Goal: Task Accomplishment & Management: Manage account settings

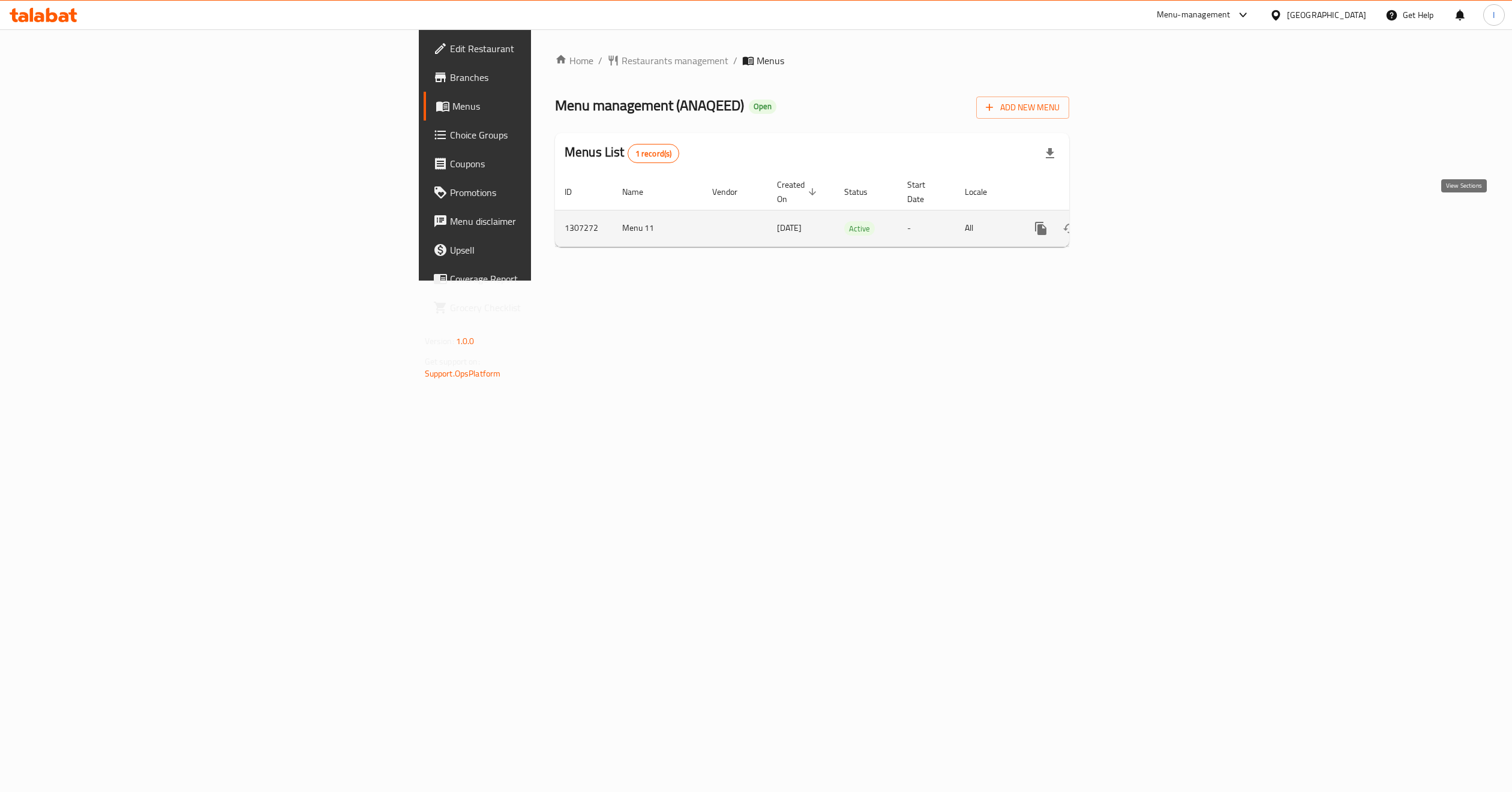
click at [1142, 214] on link "enhanced table" at bounding box center [1127, 228] width 29 height 29
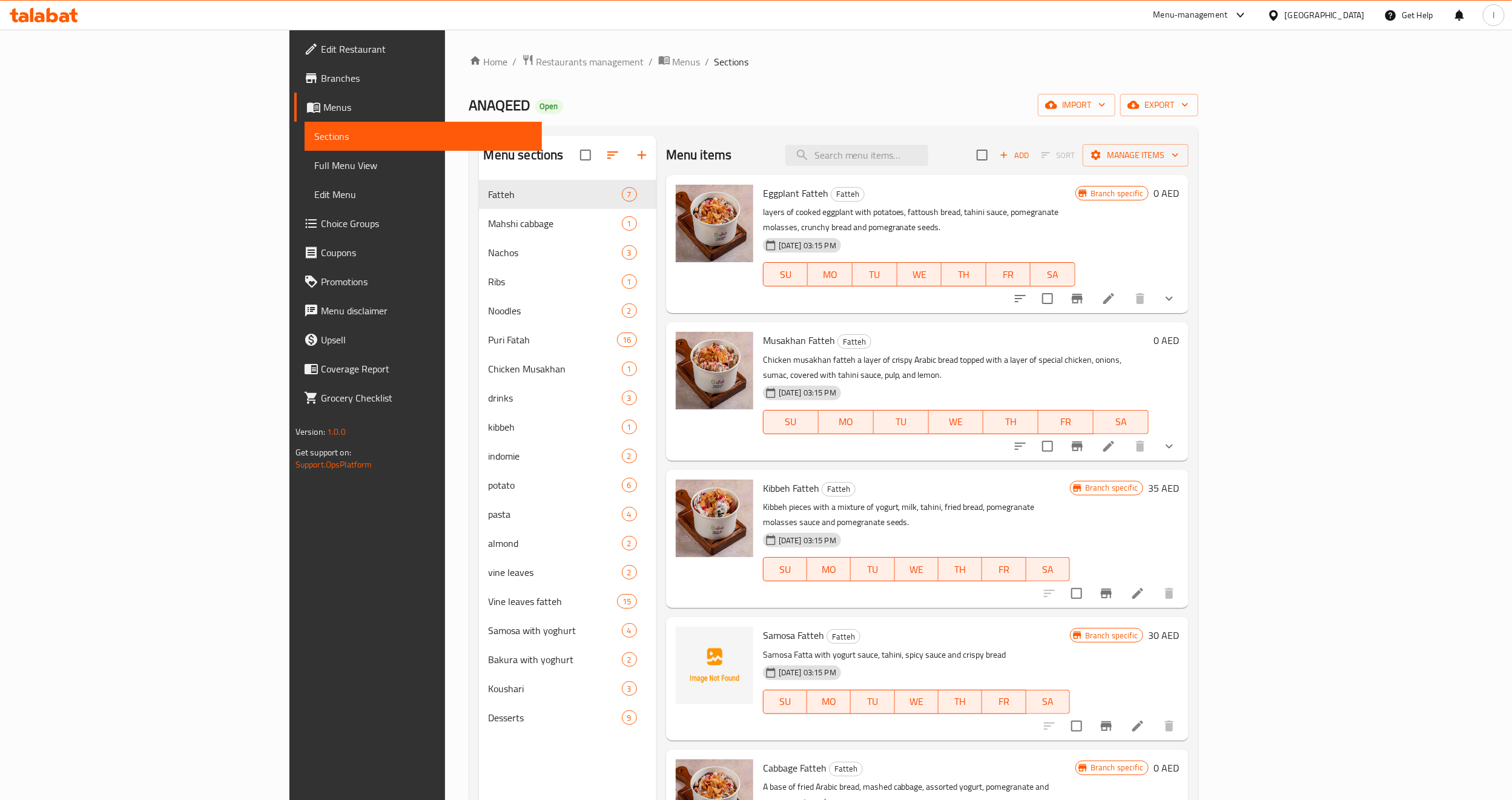
click at [314, 168] on span "Full Menu View" at bounding box center [423, 165] width 218 height 14
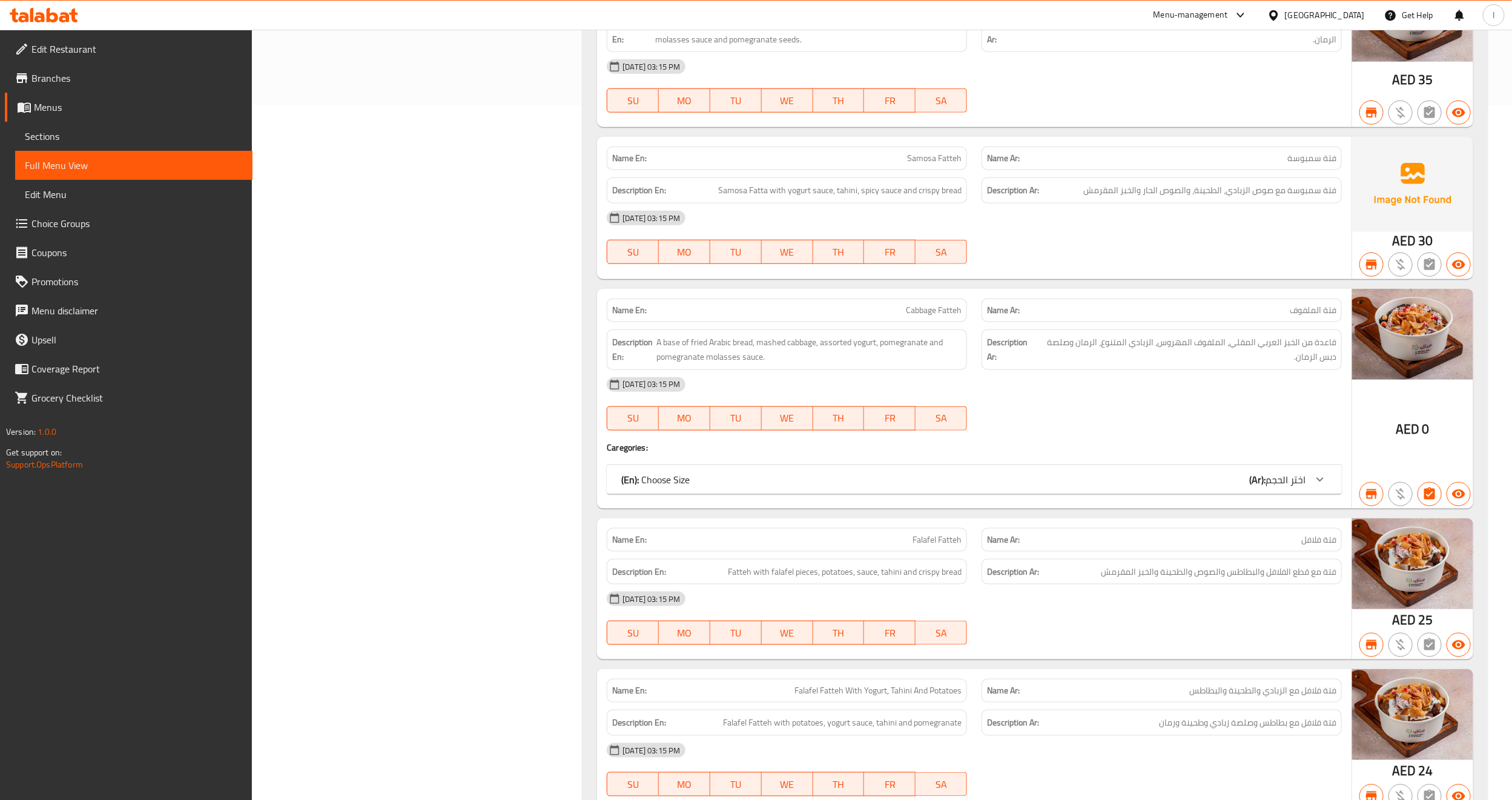
scroll to position [727, 0]
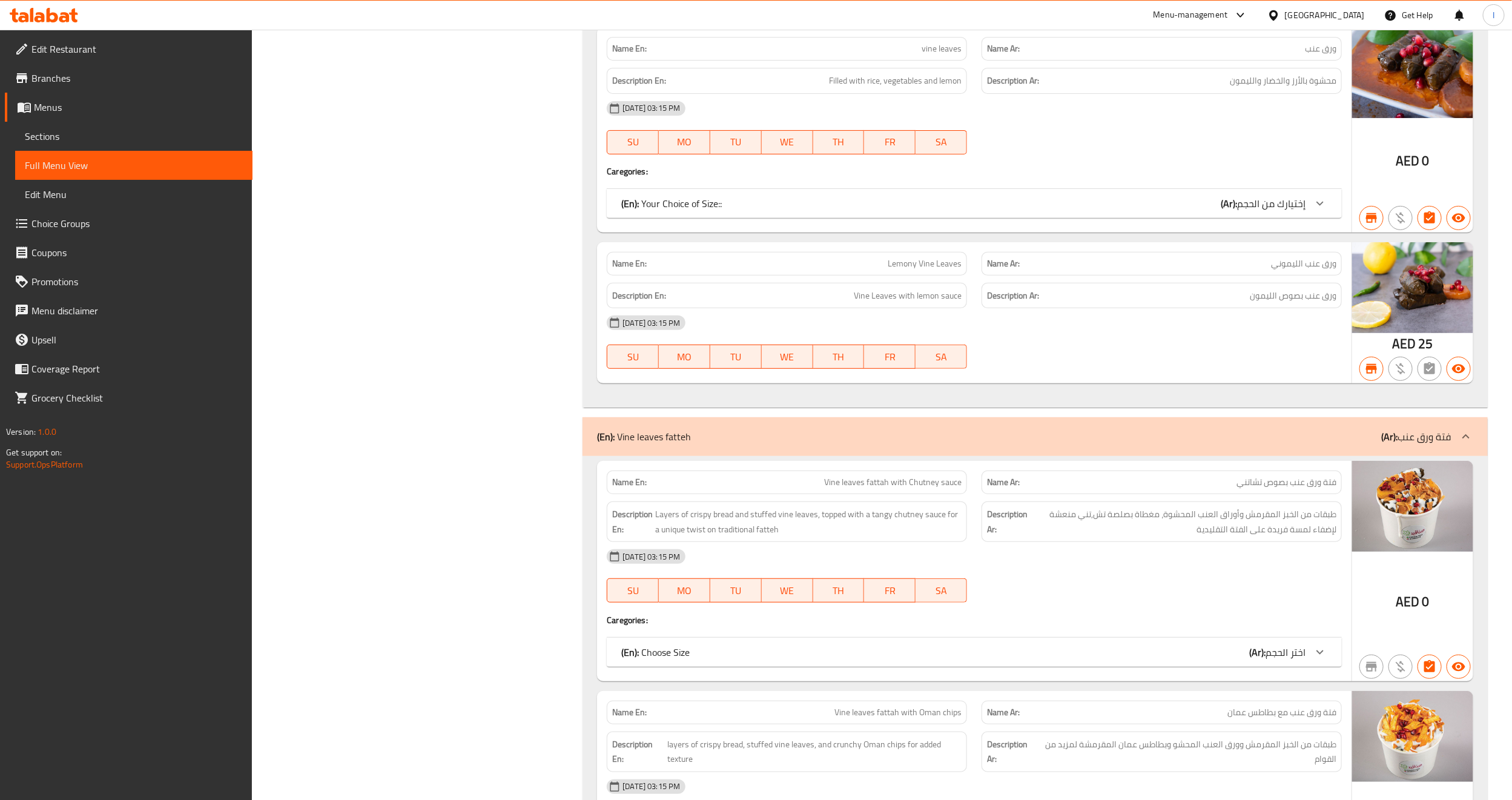
scroll to position [9180, 0]
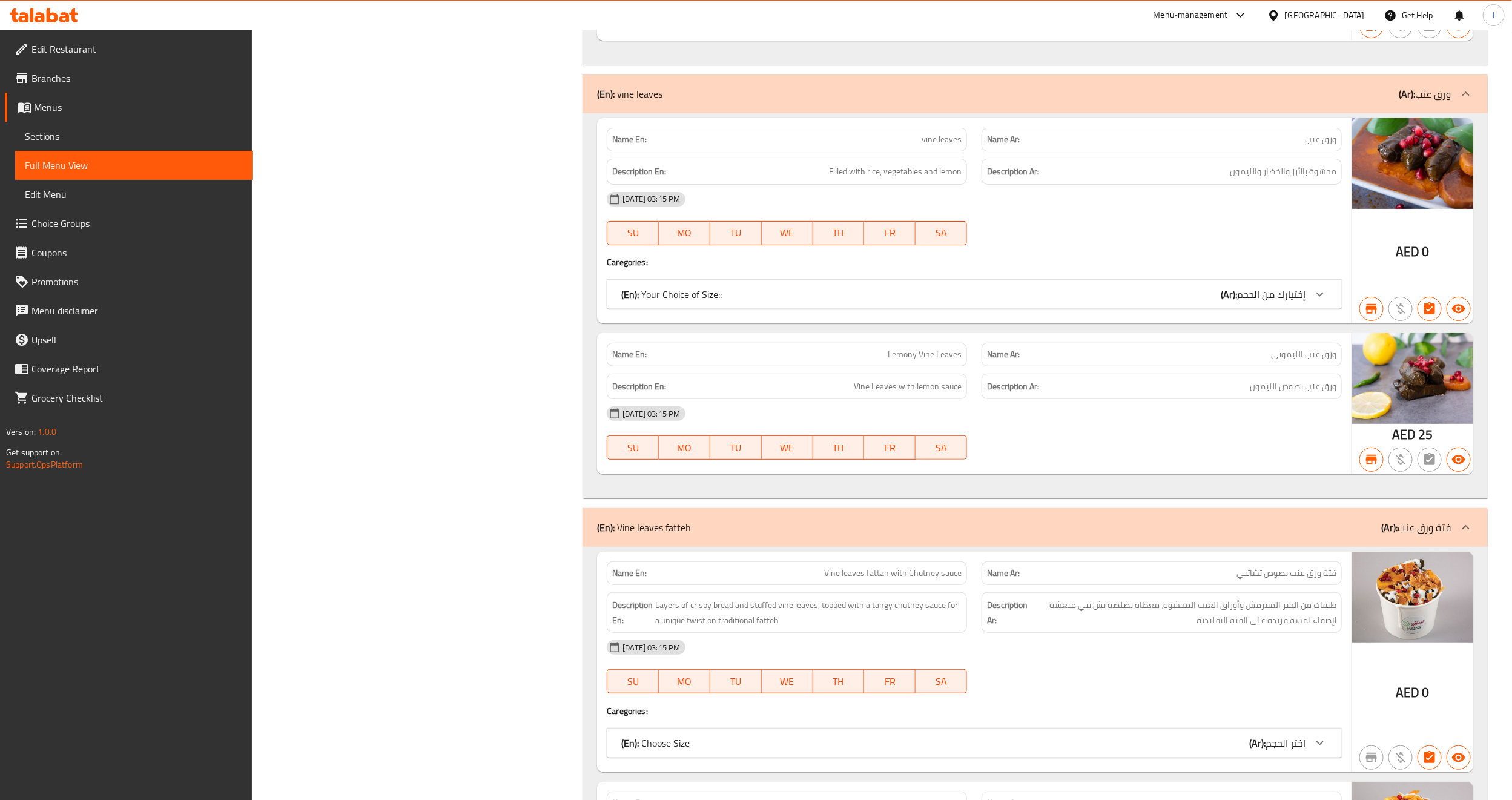
click at [1301, 304] on span "إختيارك من الحجم" at bounding box center [1271, 294] width 68 height 18
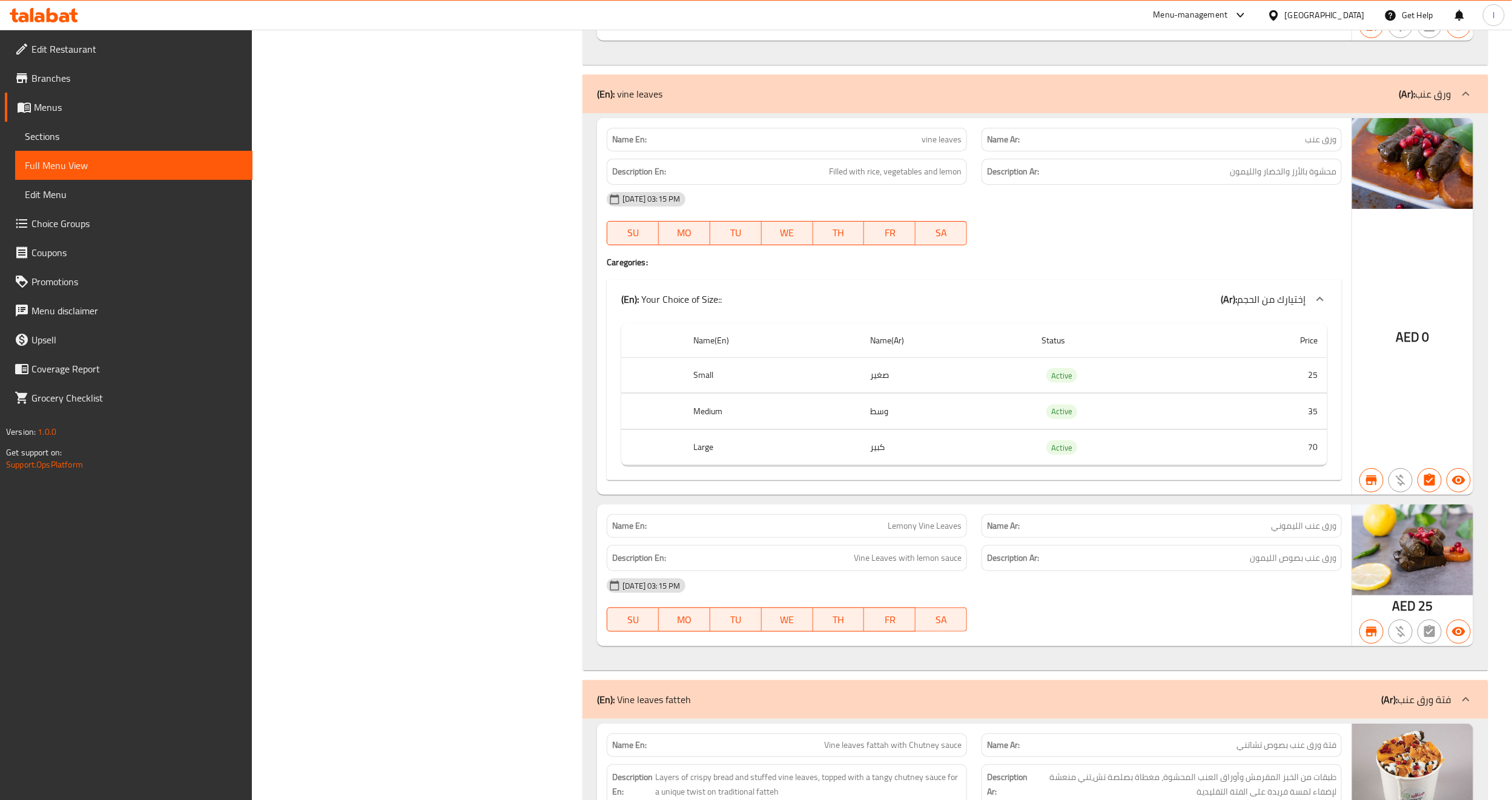
click at [981, 393] on td "صغير" at bounding box center [946, 375] width 171 height 36
click at [1056, 383] on span "Active" at bounding box center [1062, 375] width 31 height 14
click at [1112, 393] on td "Active" at bounding box center [1120, 375] width 177 height 36
click at [1461, 486] on icon "button" at bounding box center [1459, 481] width 13 height 9
click at [1460, 488] on icon "button" at bounding box center [1459, 480] width 14 height 14
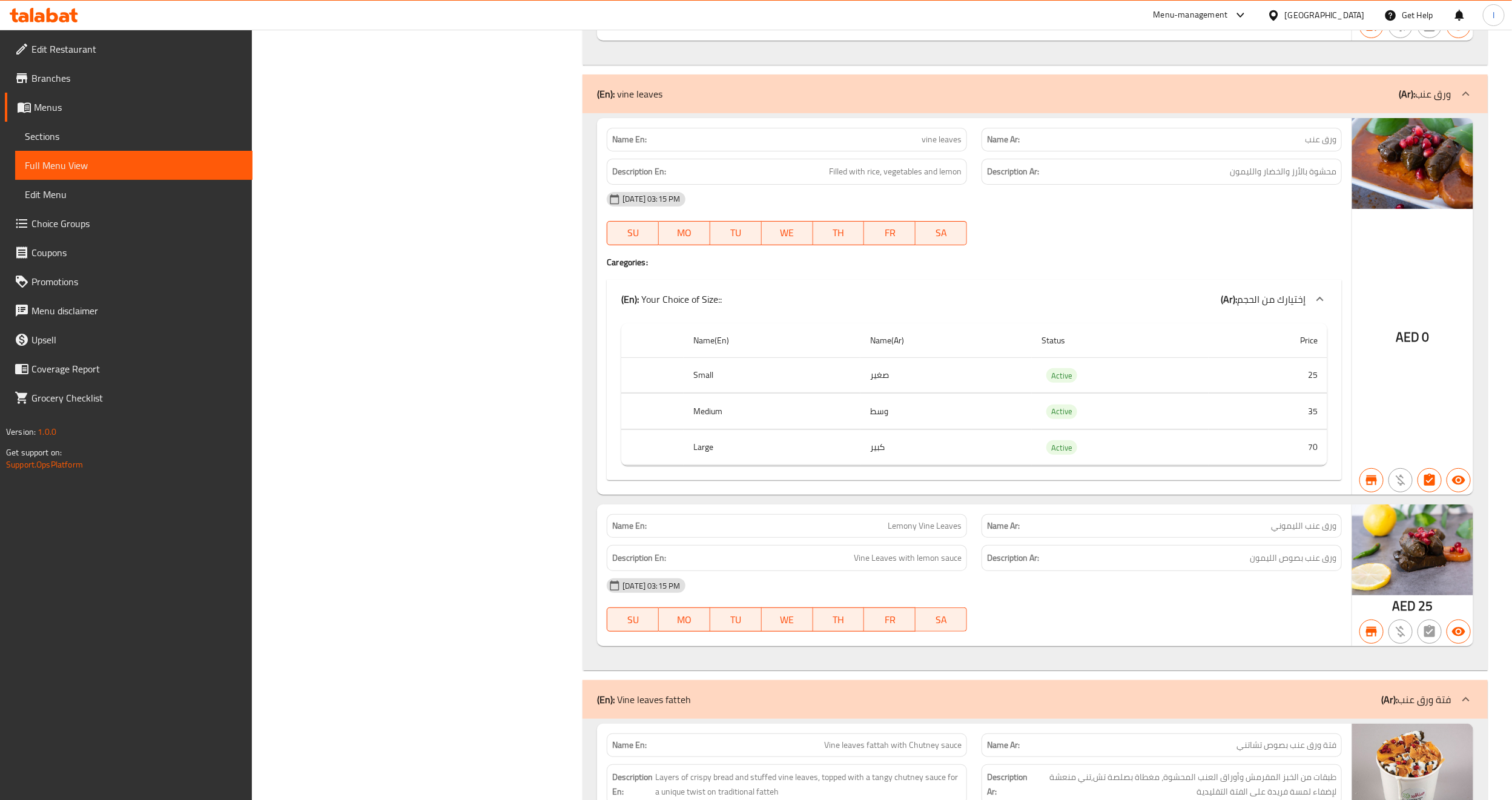
click at [63, 136] on span "Sections" at bounding box center [133, 136] width 218 height 14
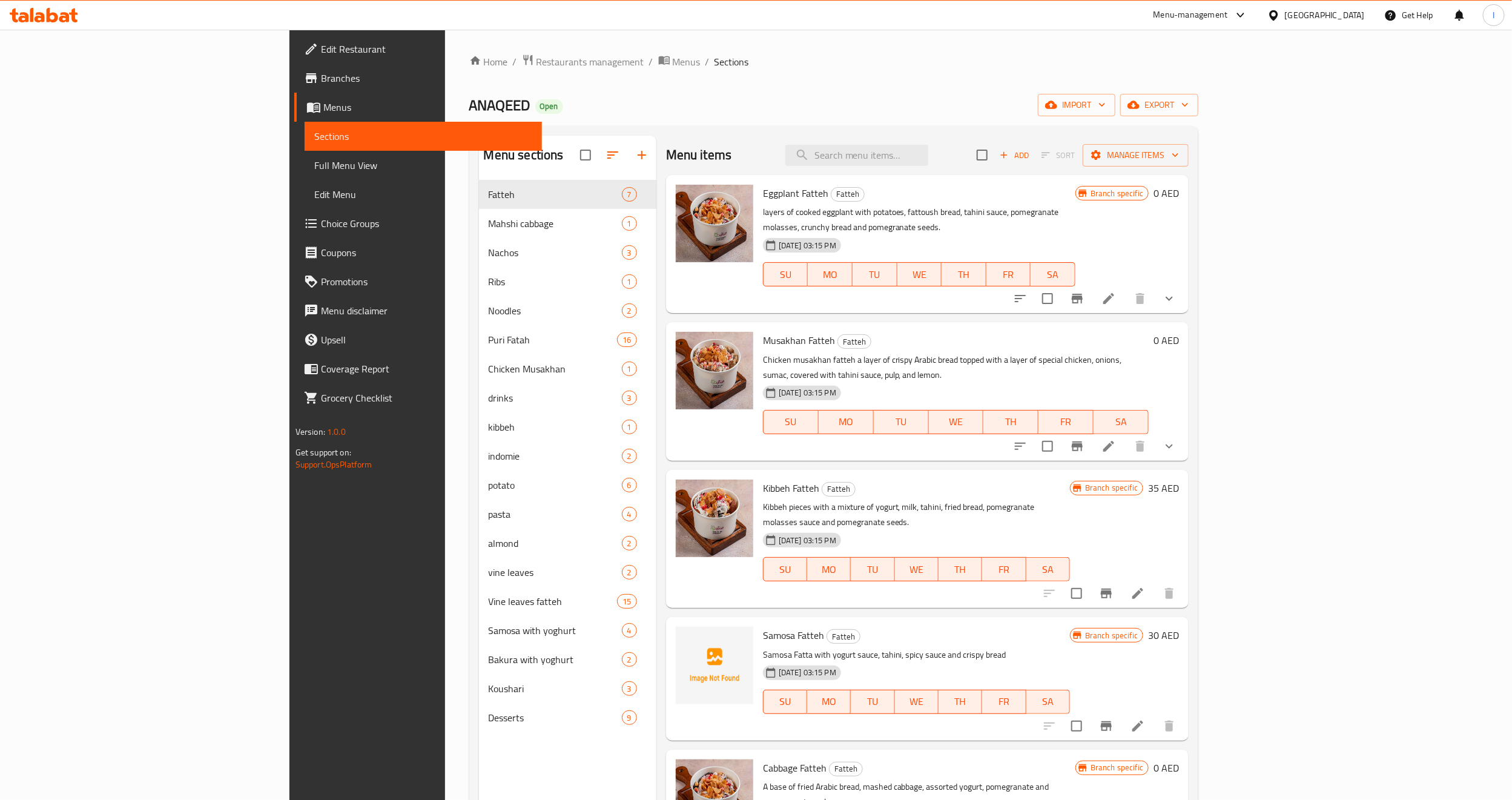
click at [867, 109] on div "ANAQEED Open import export" at bounding box center [834, 105] width 730 height 23
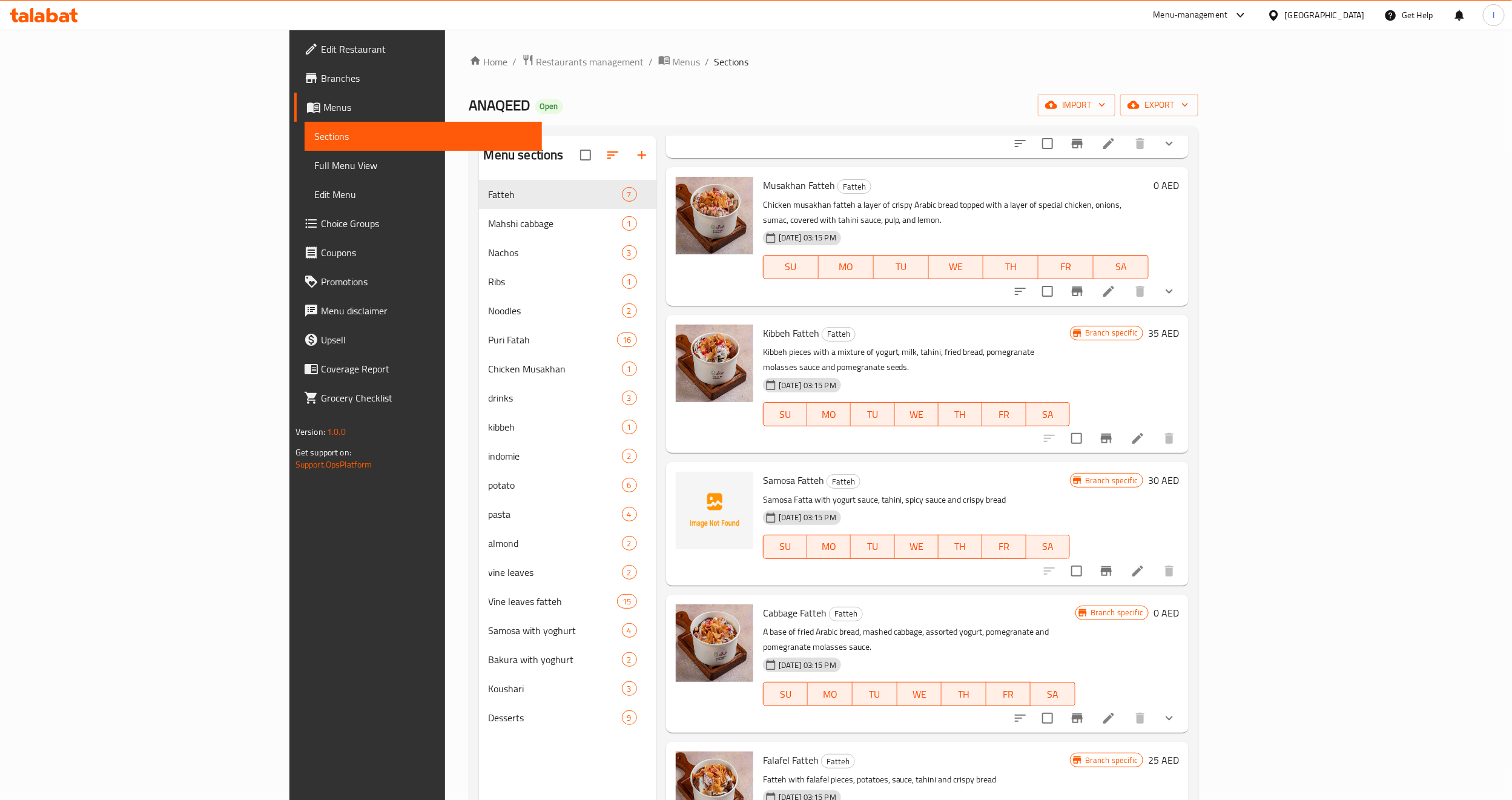
click at [314, 168] on span "Full Menu View" at bounding box center [423, 165] width 218 height 14
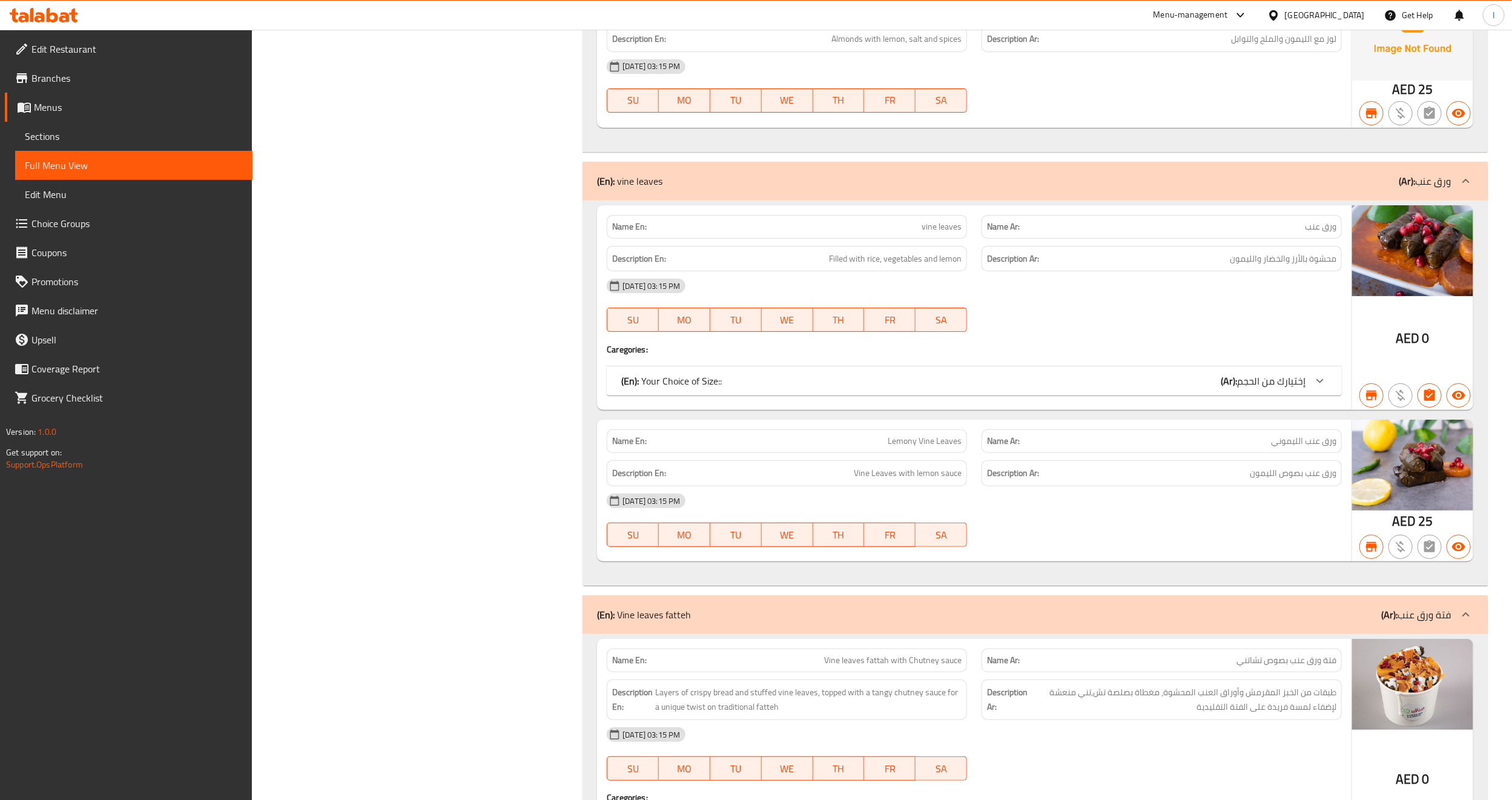
scroll to position [9090, 0]
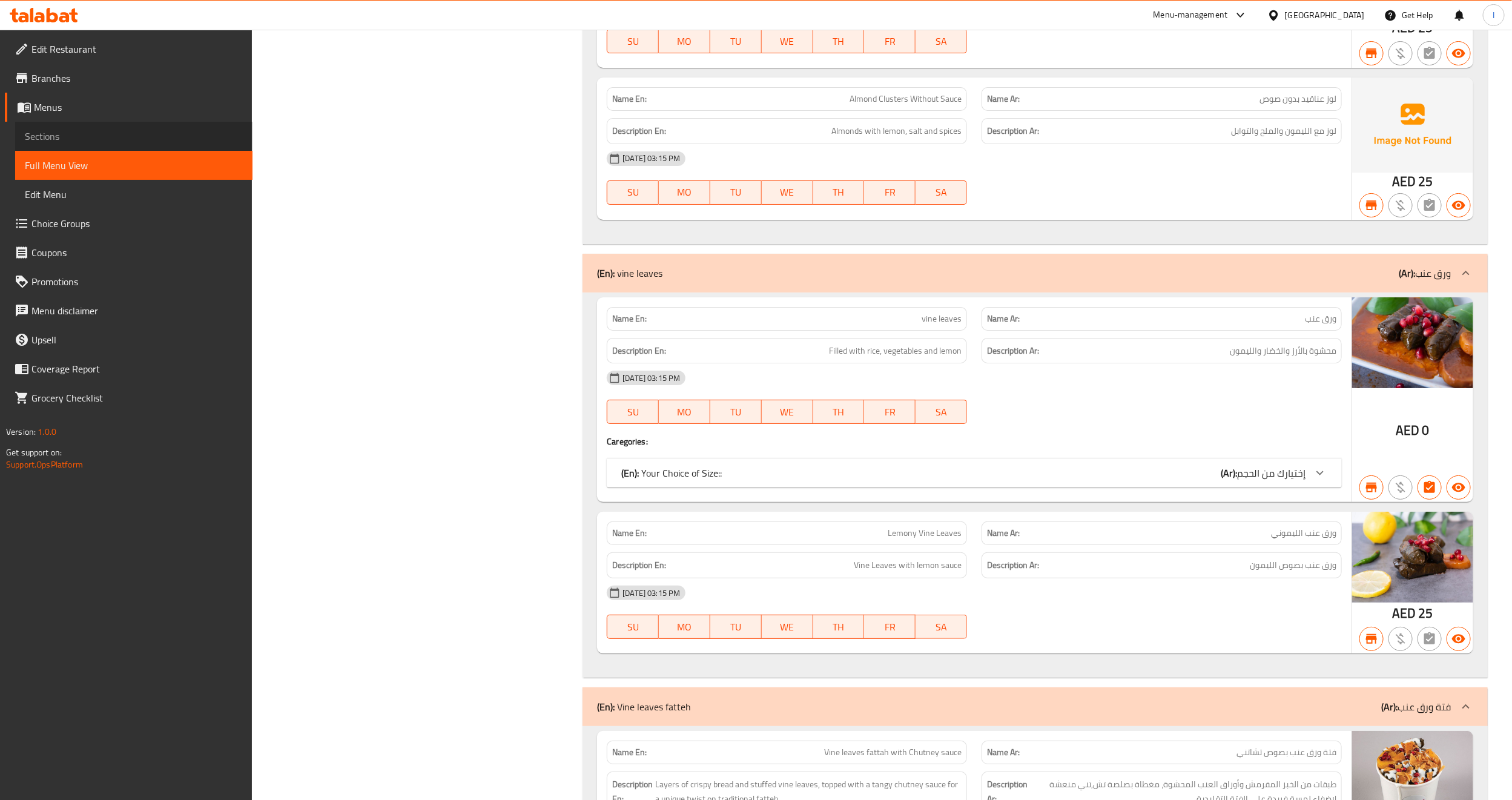
click at [38, 135] on span "Sections" at bounding box center [133, 136] width 218 height 14
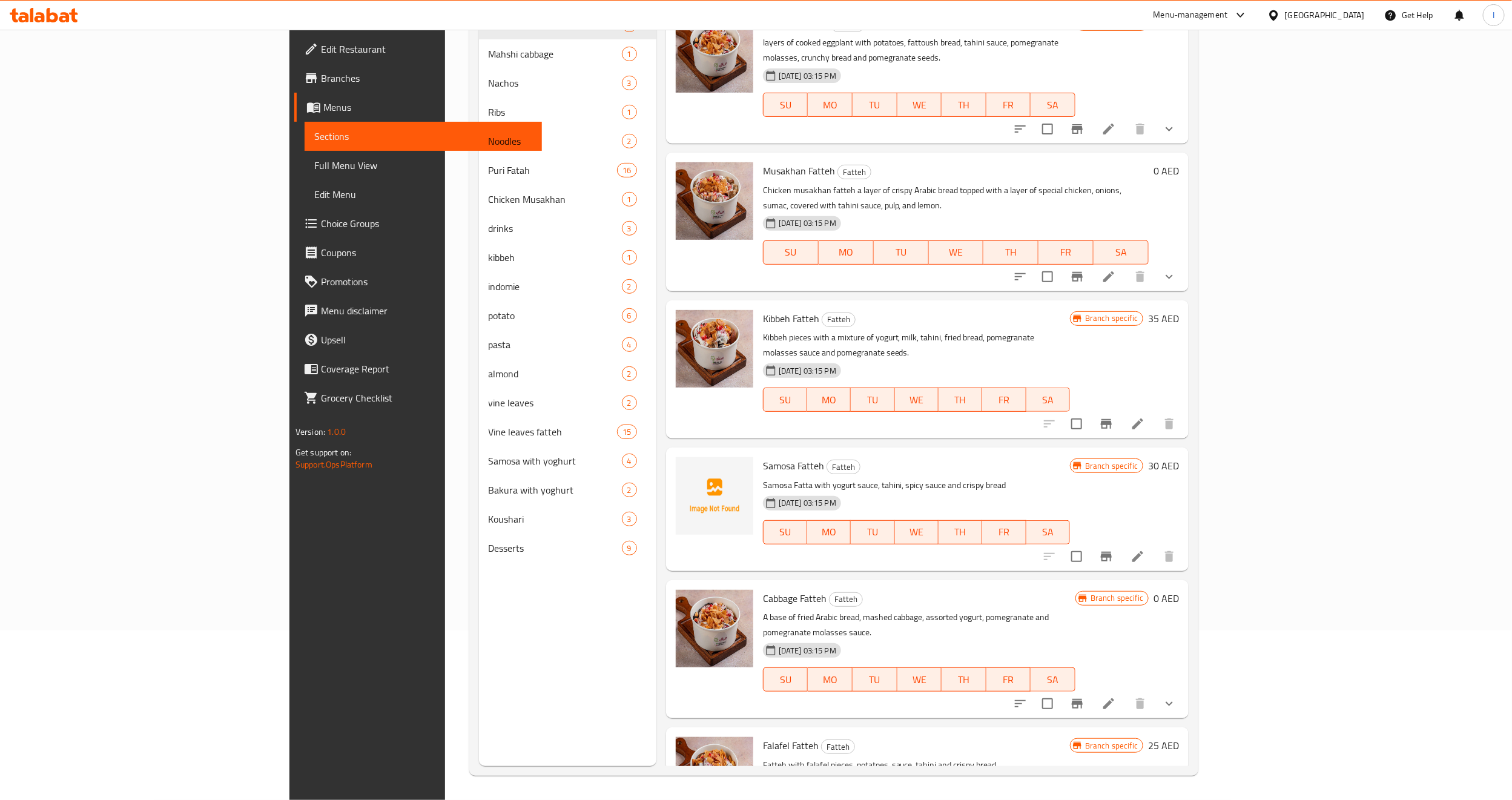
scroll to position [169, 0]
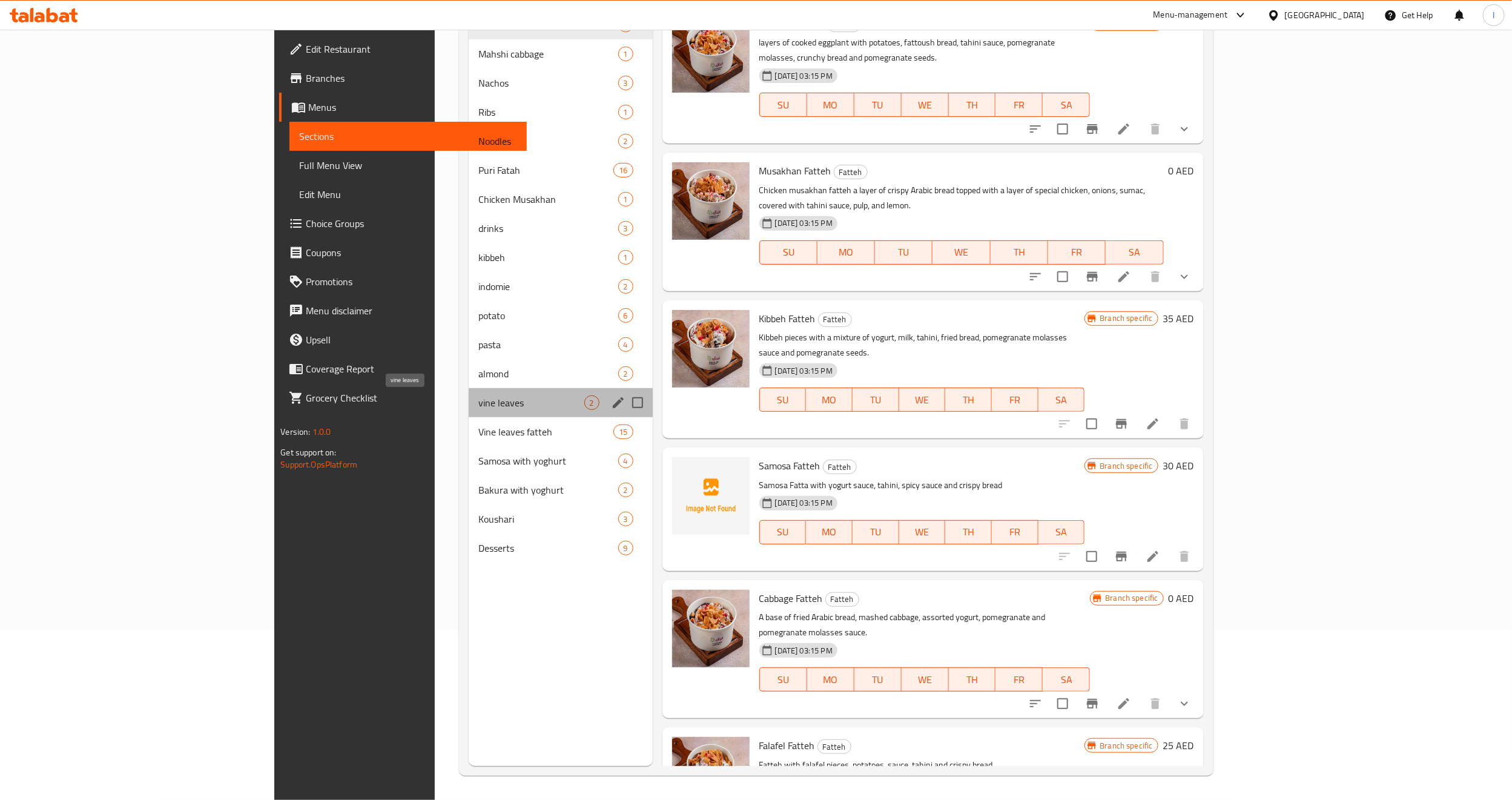
click at [479, 402] on span "vine leaves" at bounding box center [531, 402] width 105 height 14
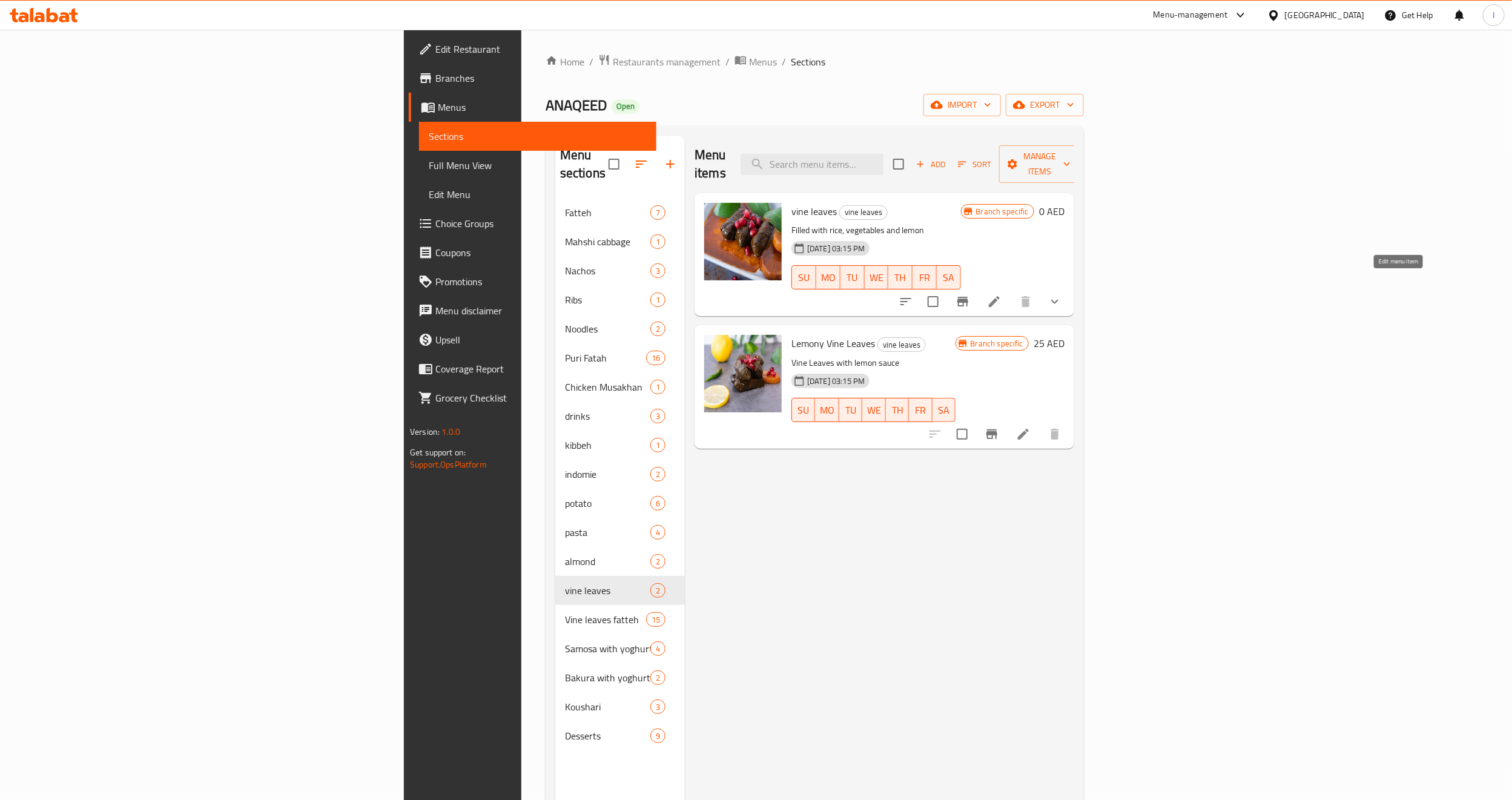
click at [1000, 296] on icon at bounding box center [994, 301] width 11 height 11
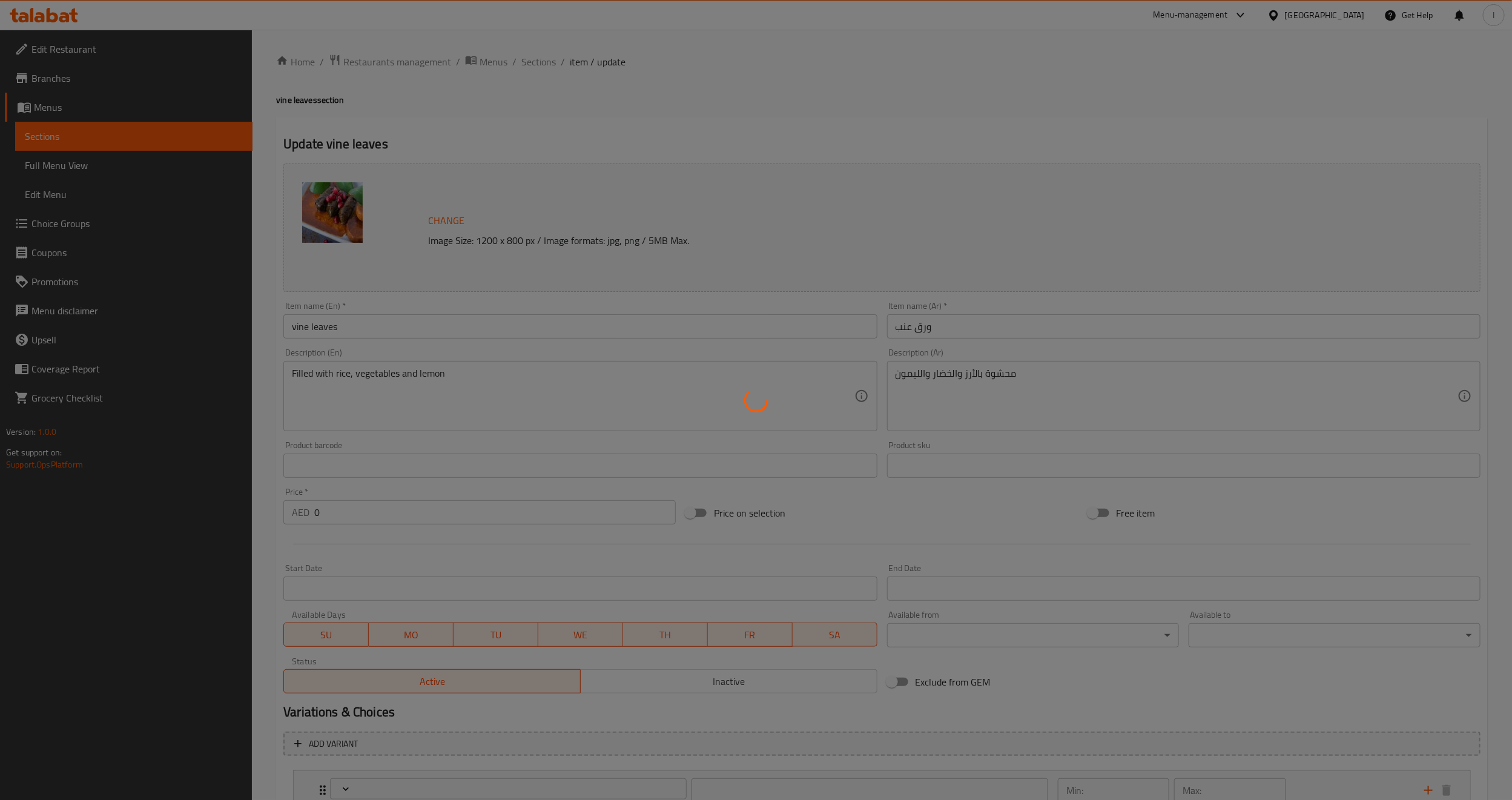
type input "إختيارك من الحجم"
type input "1"
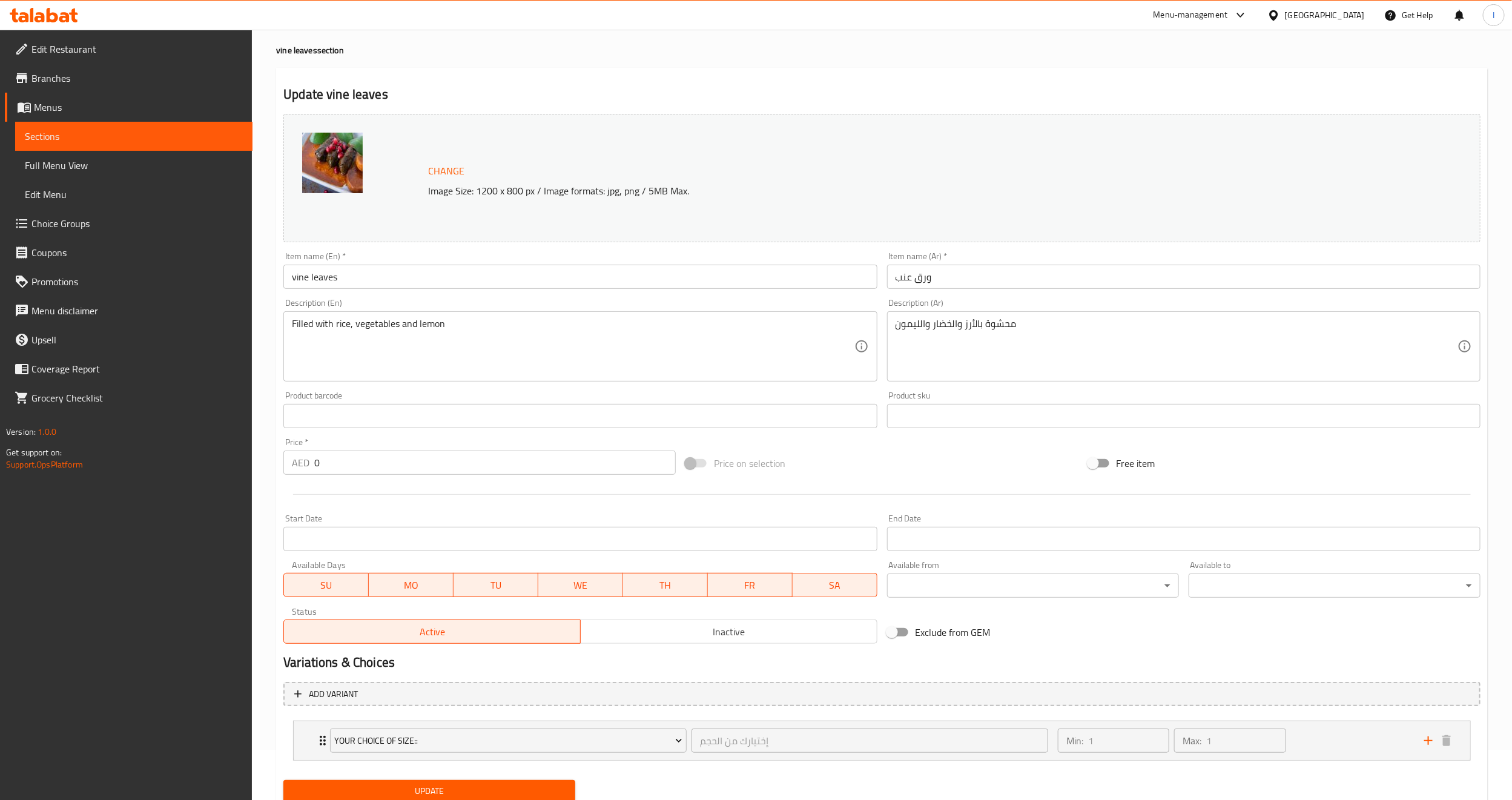
scroll to position [93, 0]
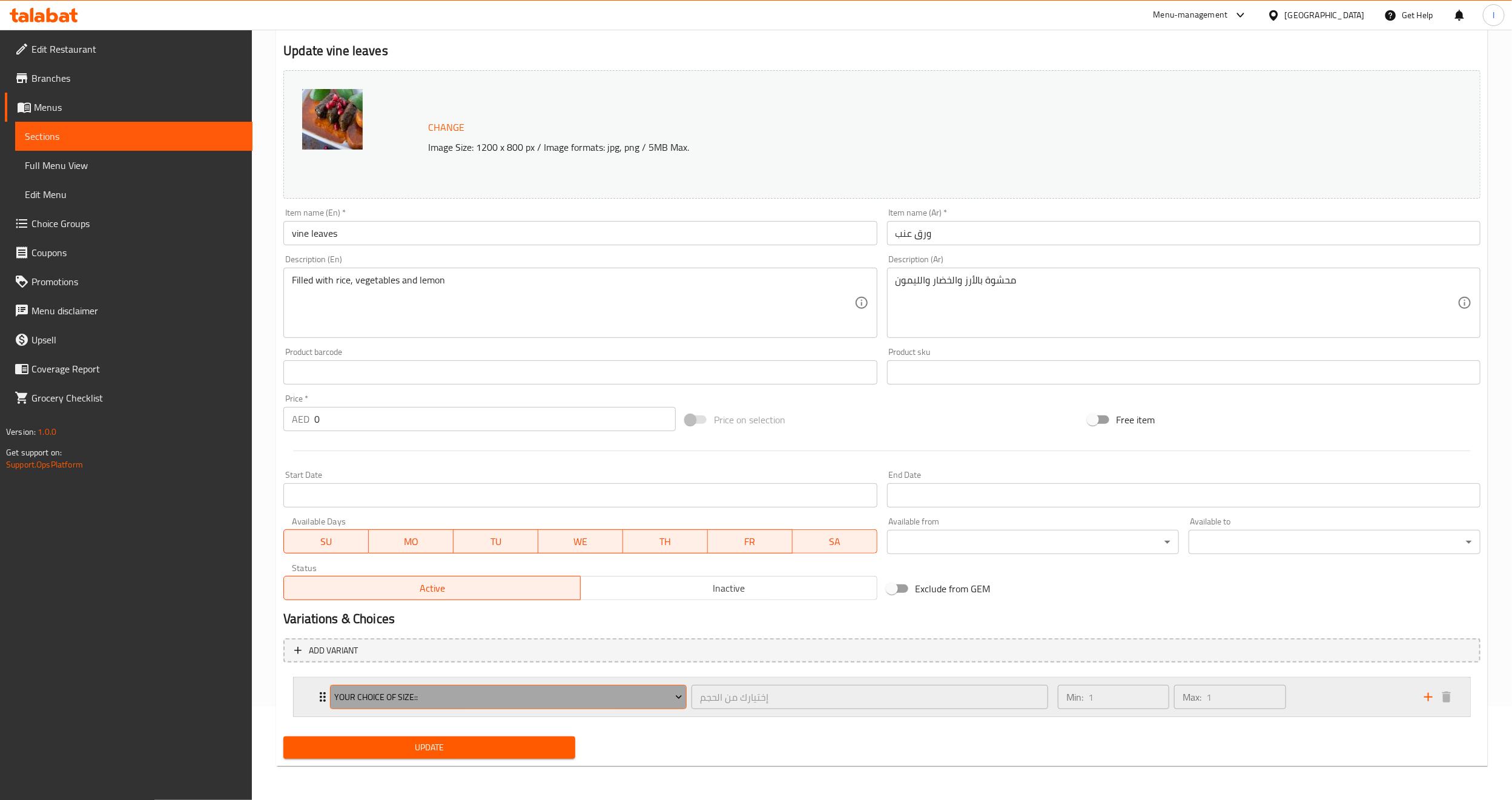
click at [533, 698] on span "Your Choice of Size::" at bounding box center [509, 697] width 348 height 15
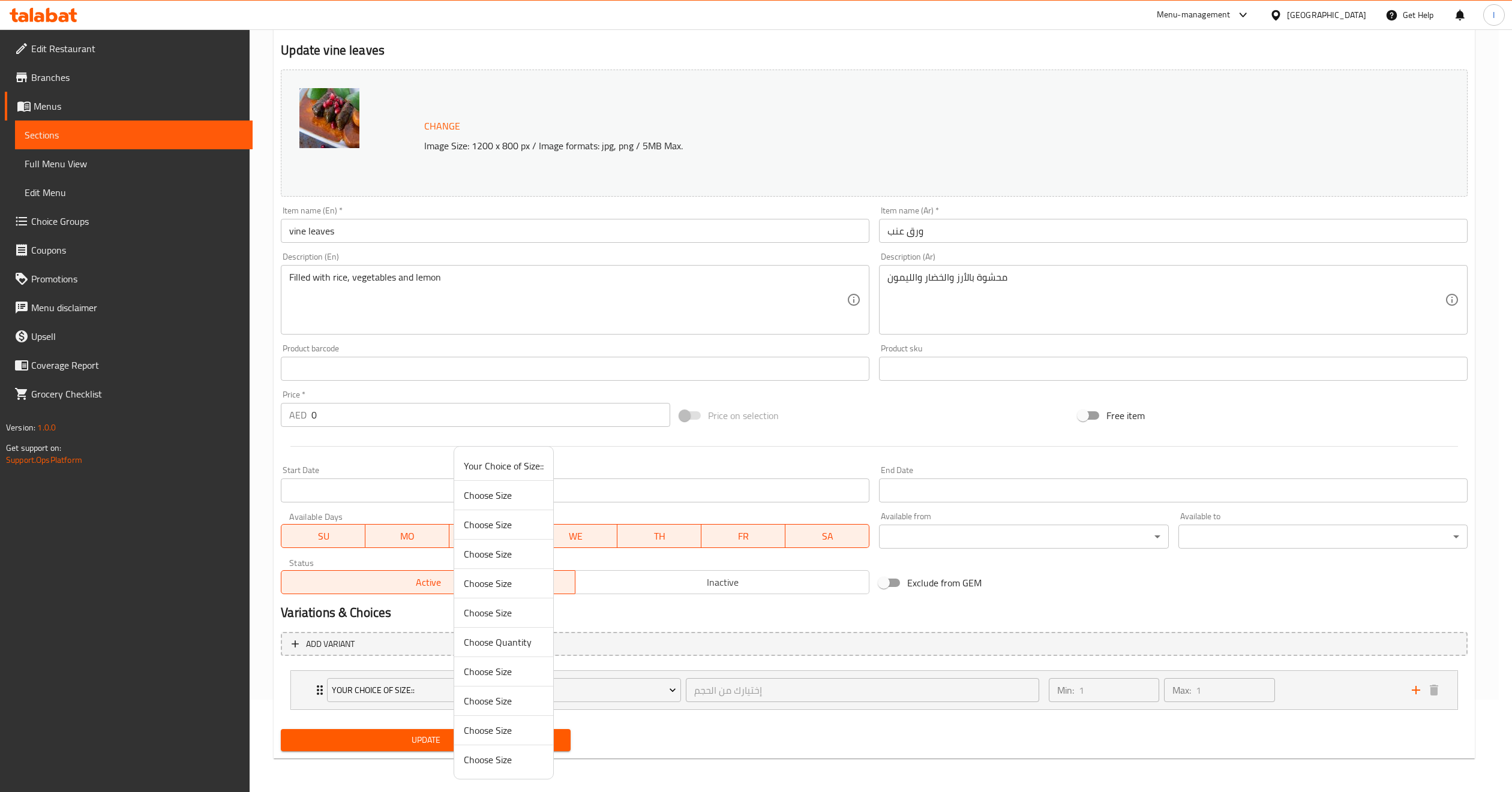
click at [666, 727] on div at bounding box center [756, 396] width 1512 height 792
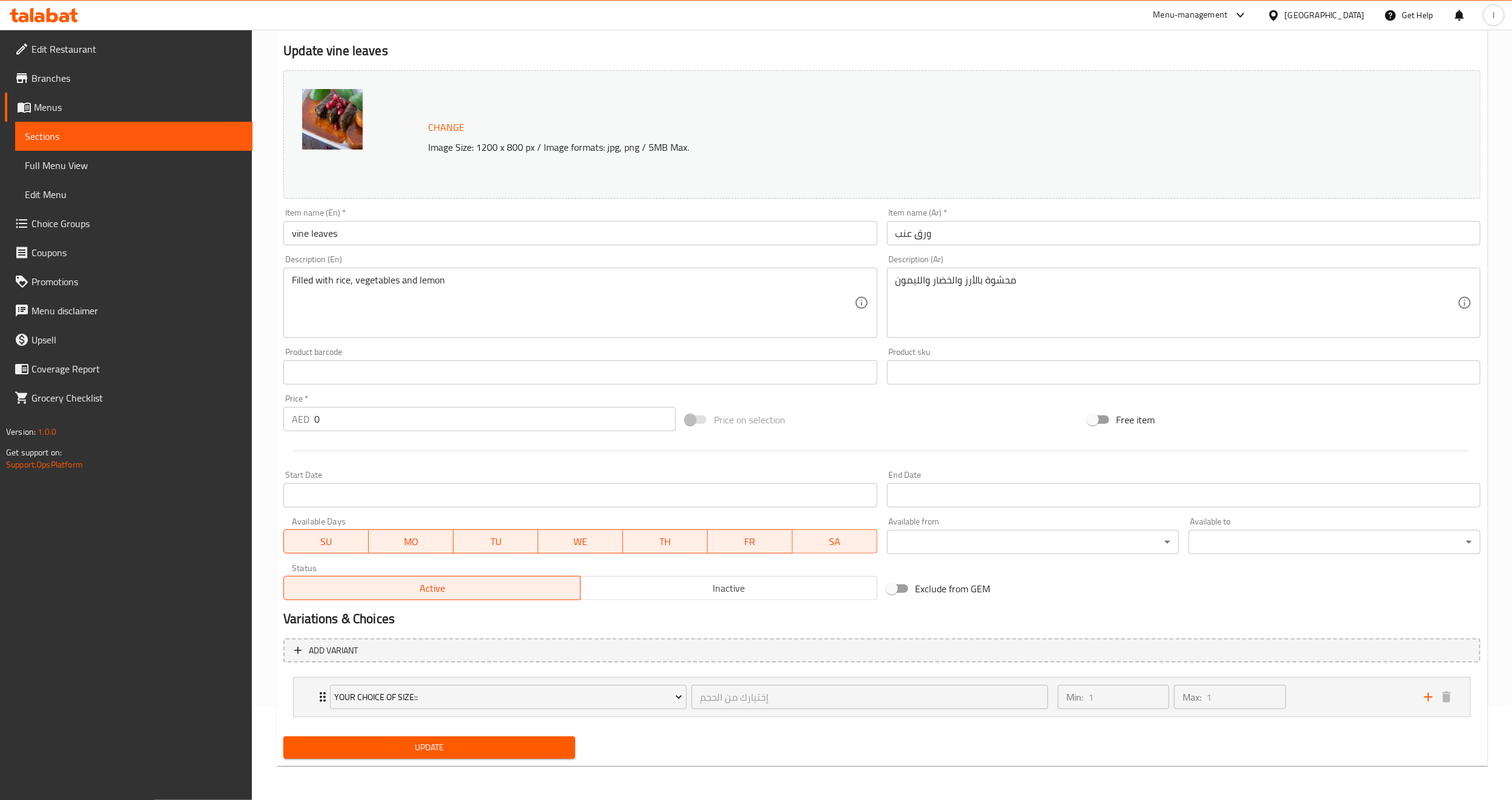
click at [104, 169] on span "Full Menu View" at bounding box center [133, 165] width 218 height 14
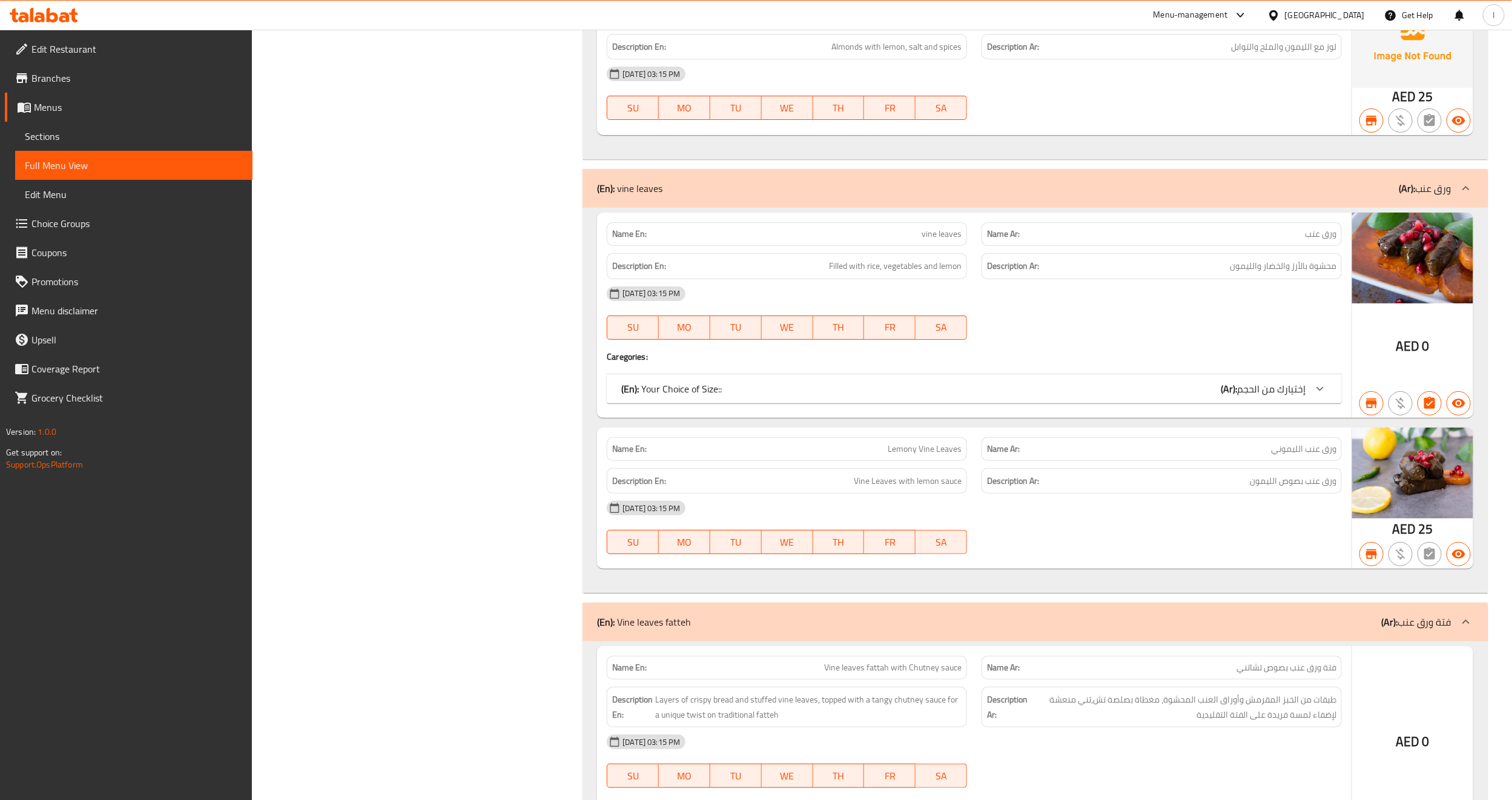
scroll to position [9086, 0]
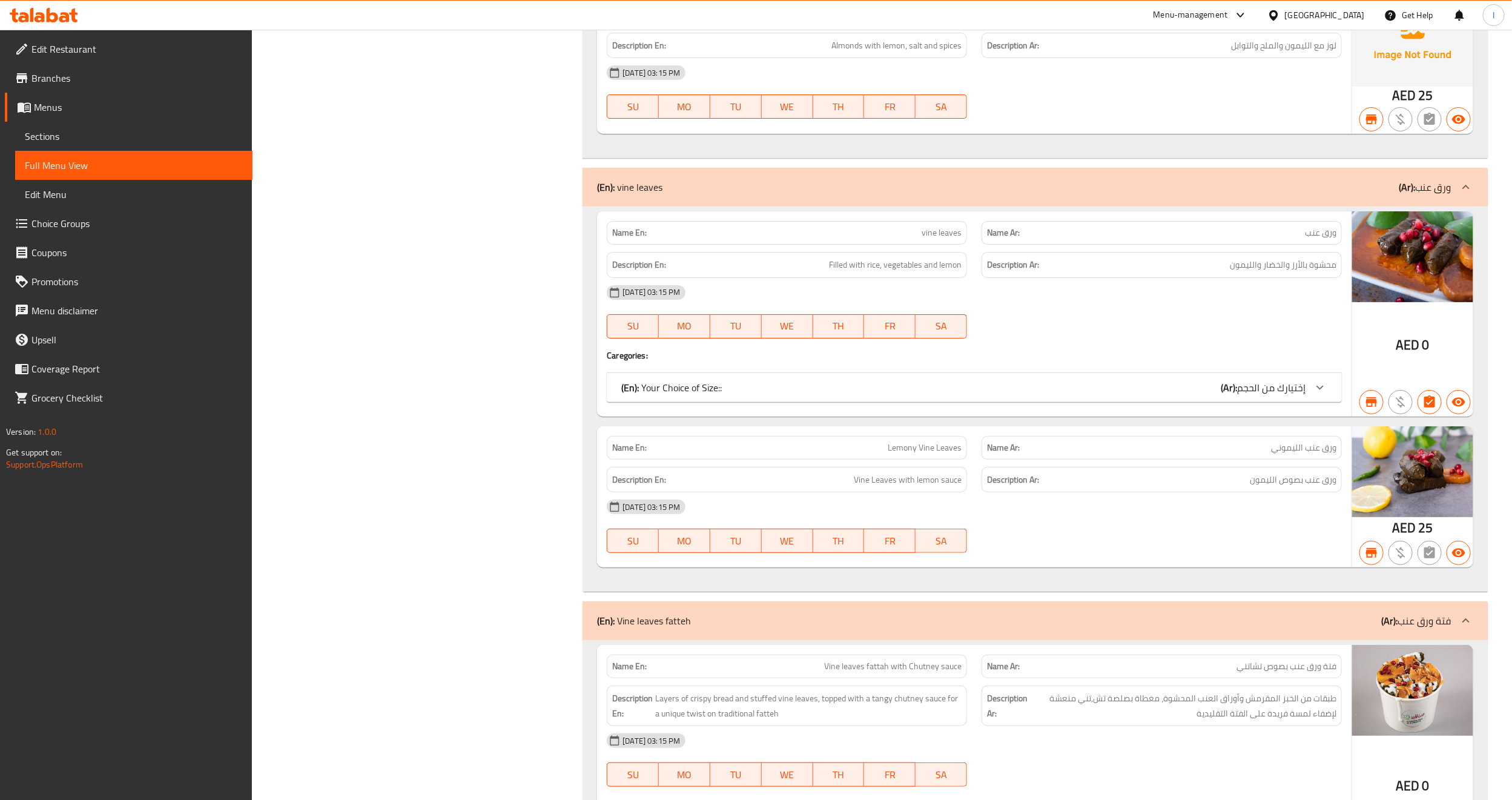
click at [1258, 397] on span "إختيارك من الحجم" at bounding box center [1271, 388] width 68 height 18
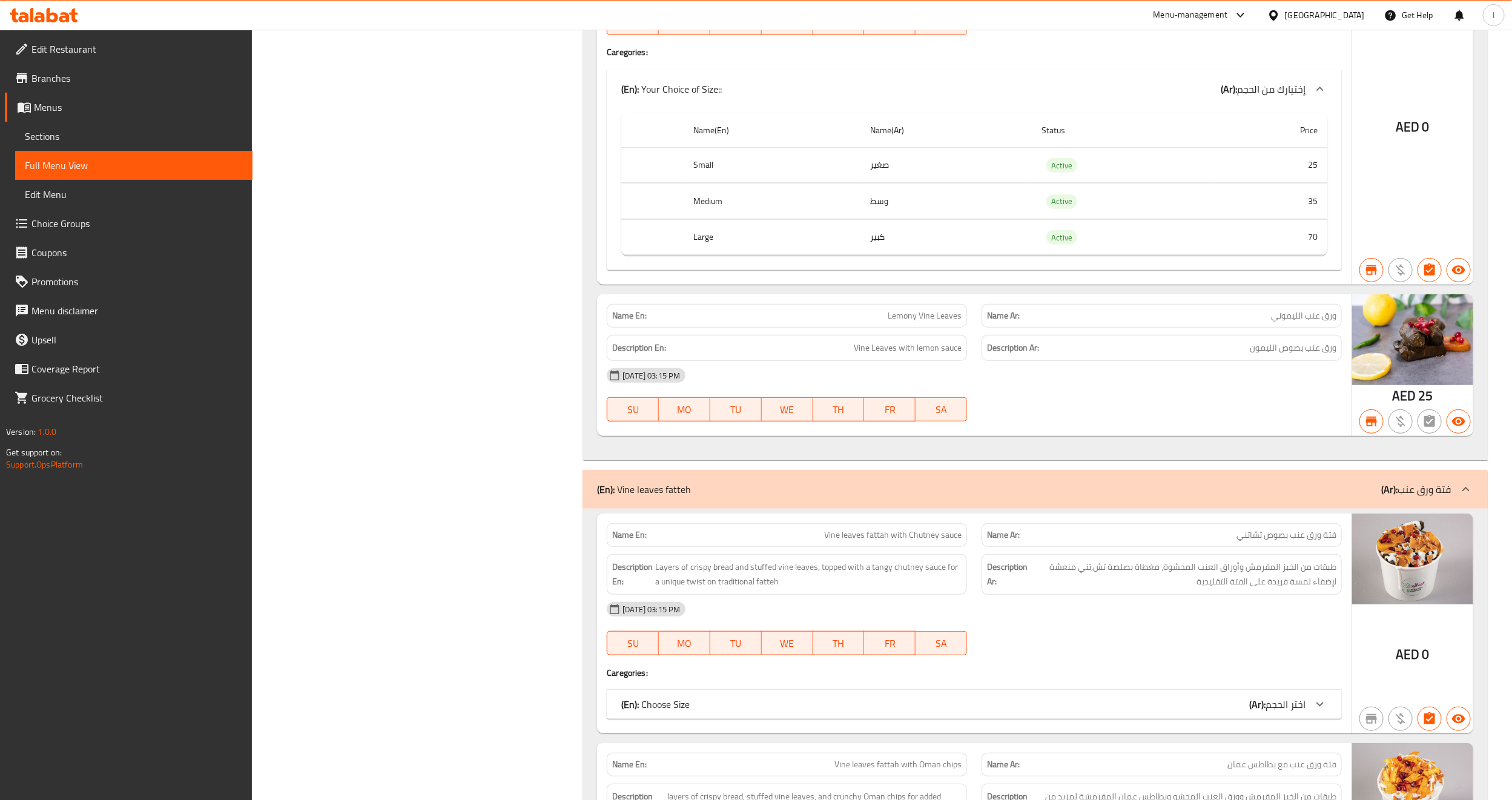
scroll to position [9359, 0]
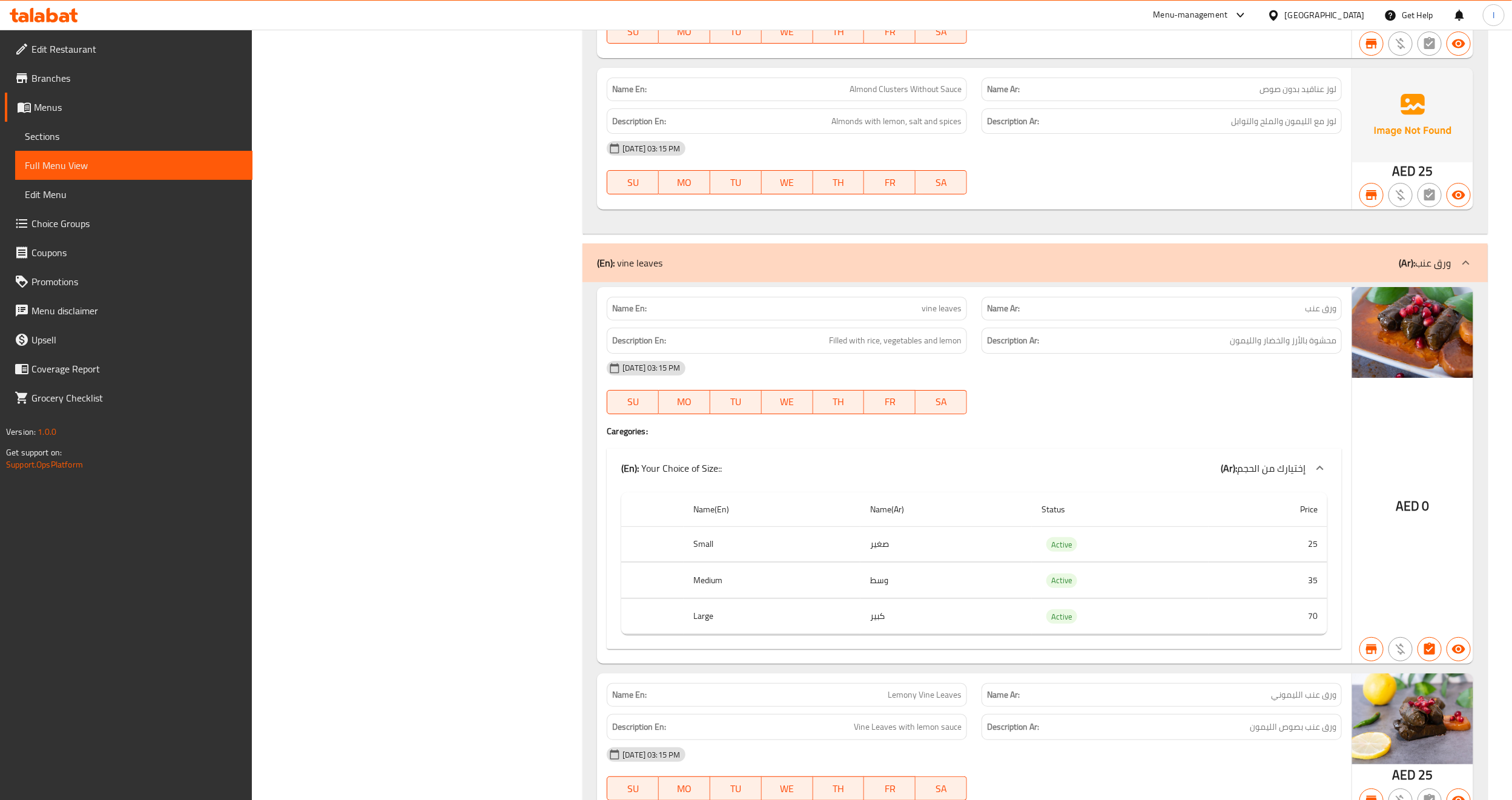
scroll to position [8541, 0]
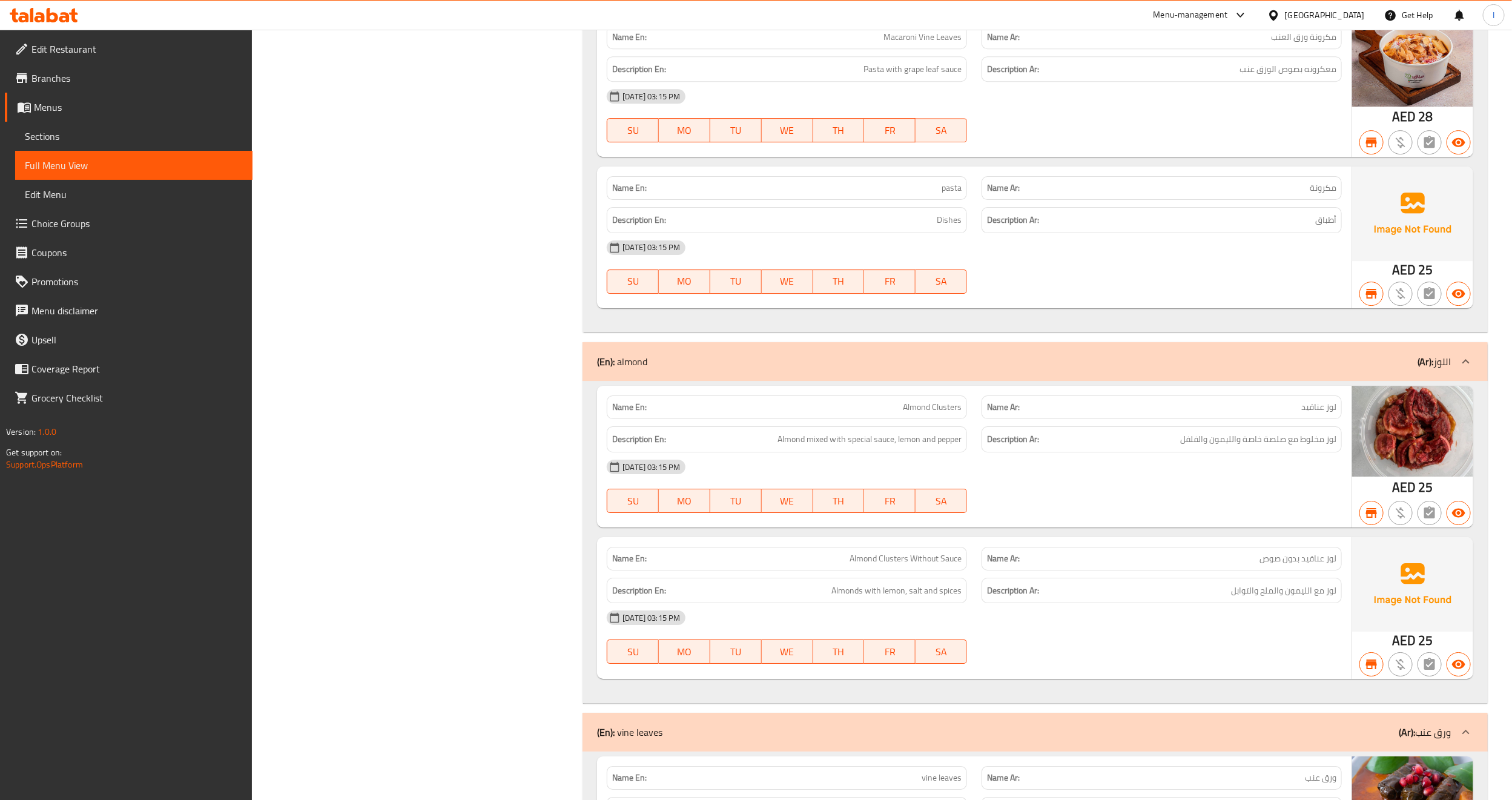
click at [63, 76] on span "Branches" at bounding box center [137, 78] width 211 height 14
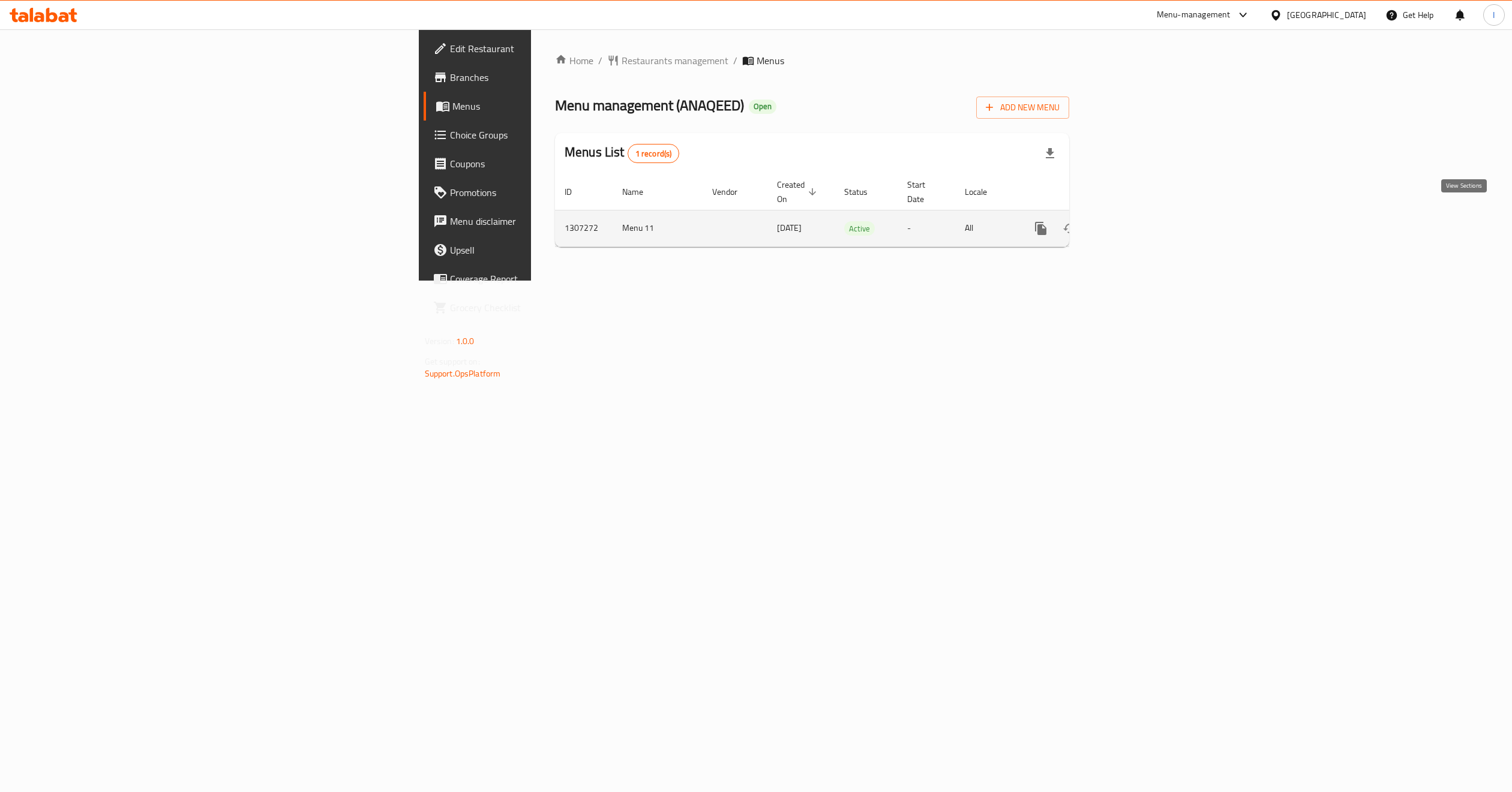
click at [1142, 220] on link "enhanced table" at bounding box center [1127, 228] width 29 height 29
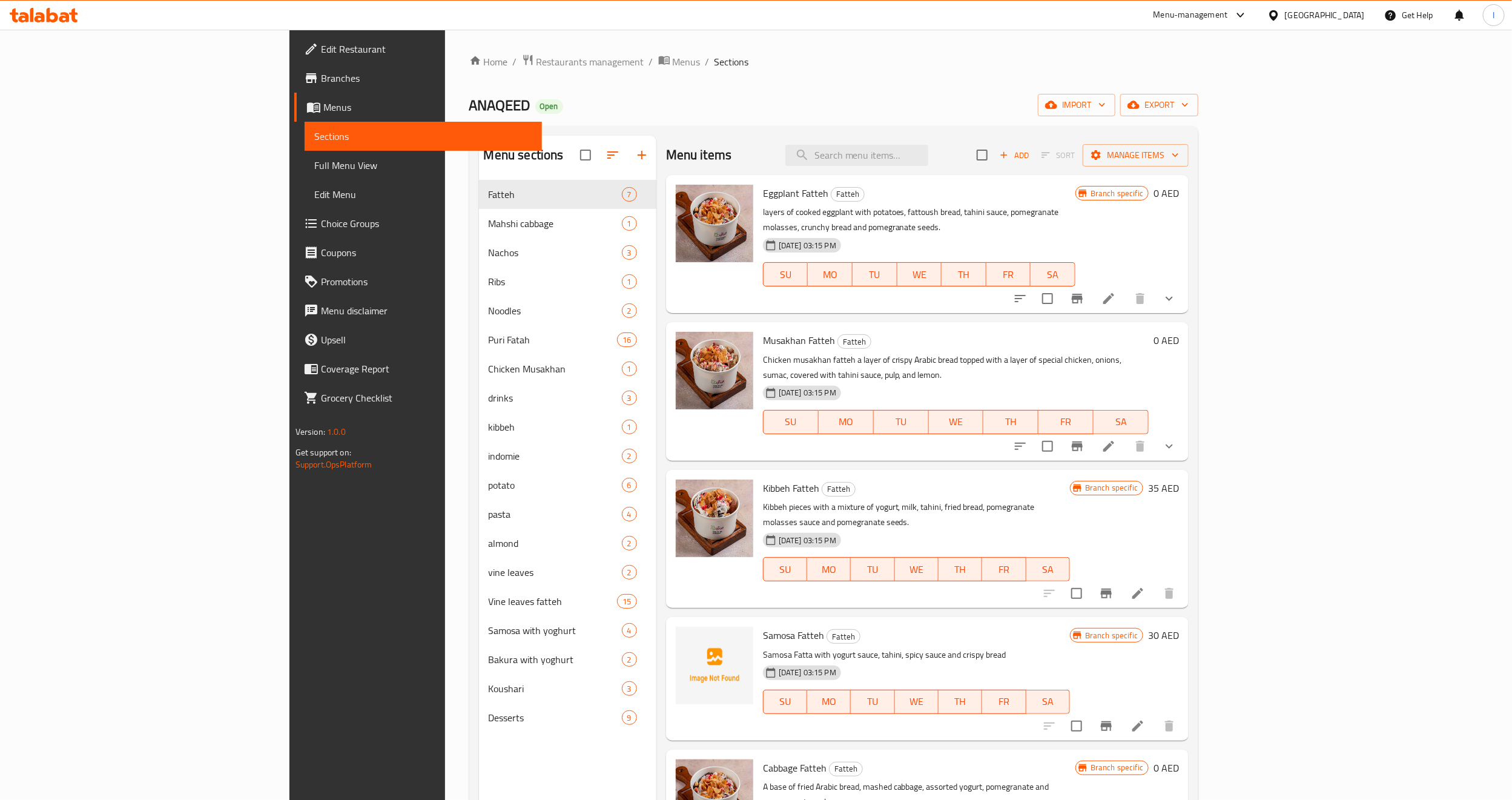
click at [314, 169] on span "Full Menu View" at bounding box center [423, 165] width 218 height 14
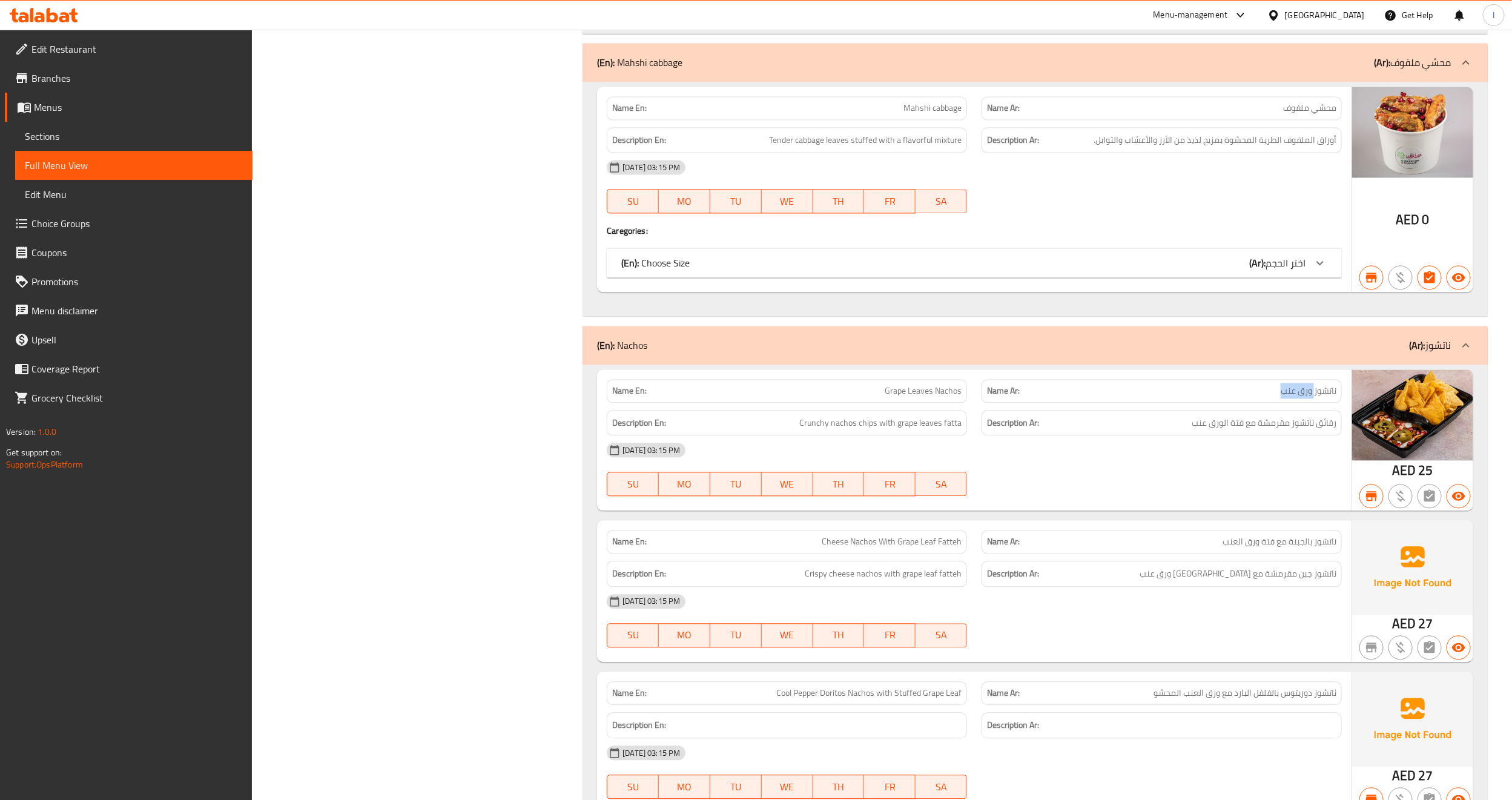
drag, startPoint x: 1273, startPoint y: 404, endPoint x: 1315, endPoint y: 404, distance: 42.0
click at [1315, 398] on p "Name Ar: ناتشوز ورق عنب" at bounding box center [1162, 391] width 349 height 13
click at [1315, 398] on span "ناتشوز ورق عنب" at bounding box center [1309, 391] width 56 height 13
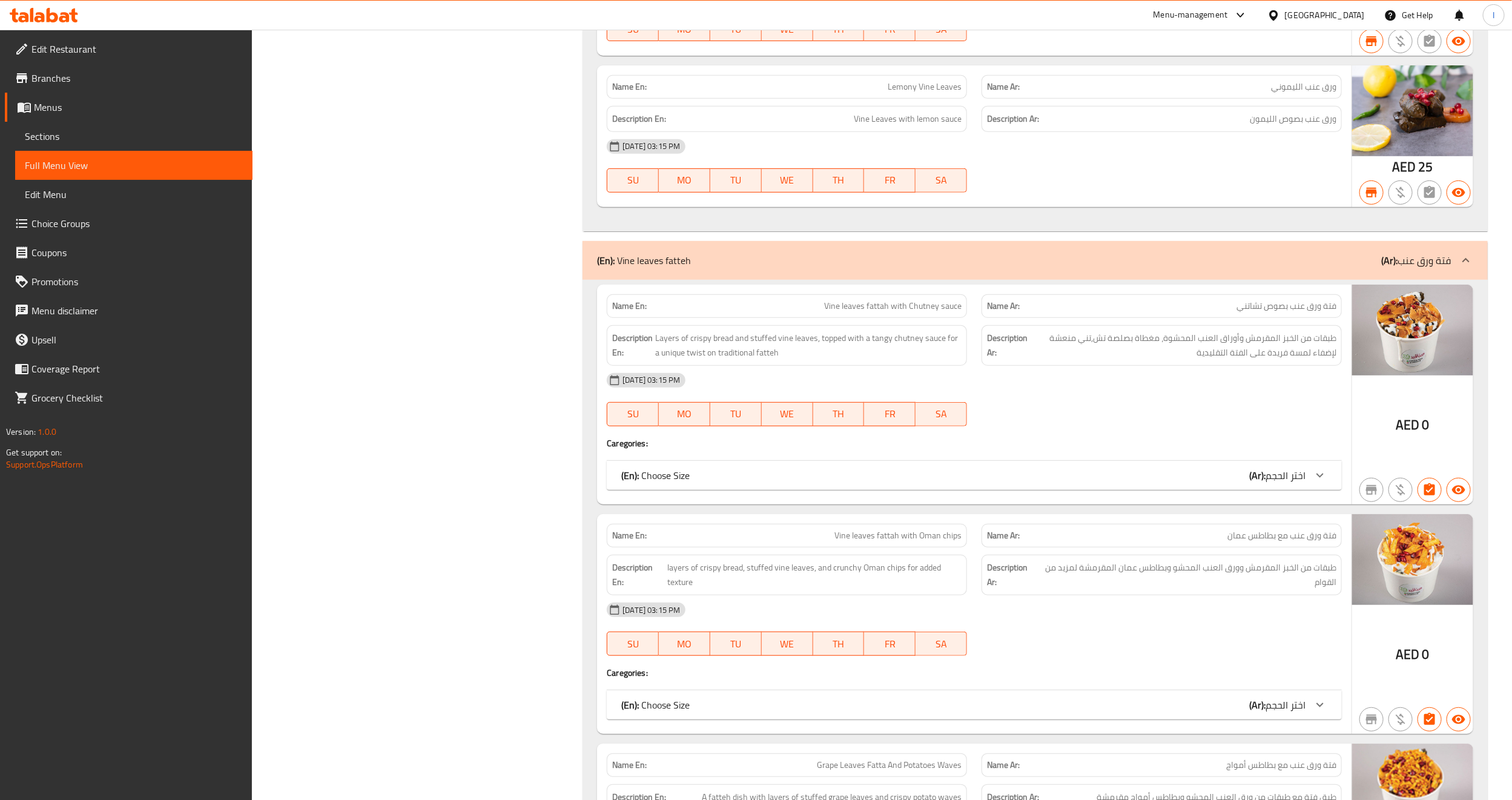
scroll to position [9024, 0]
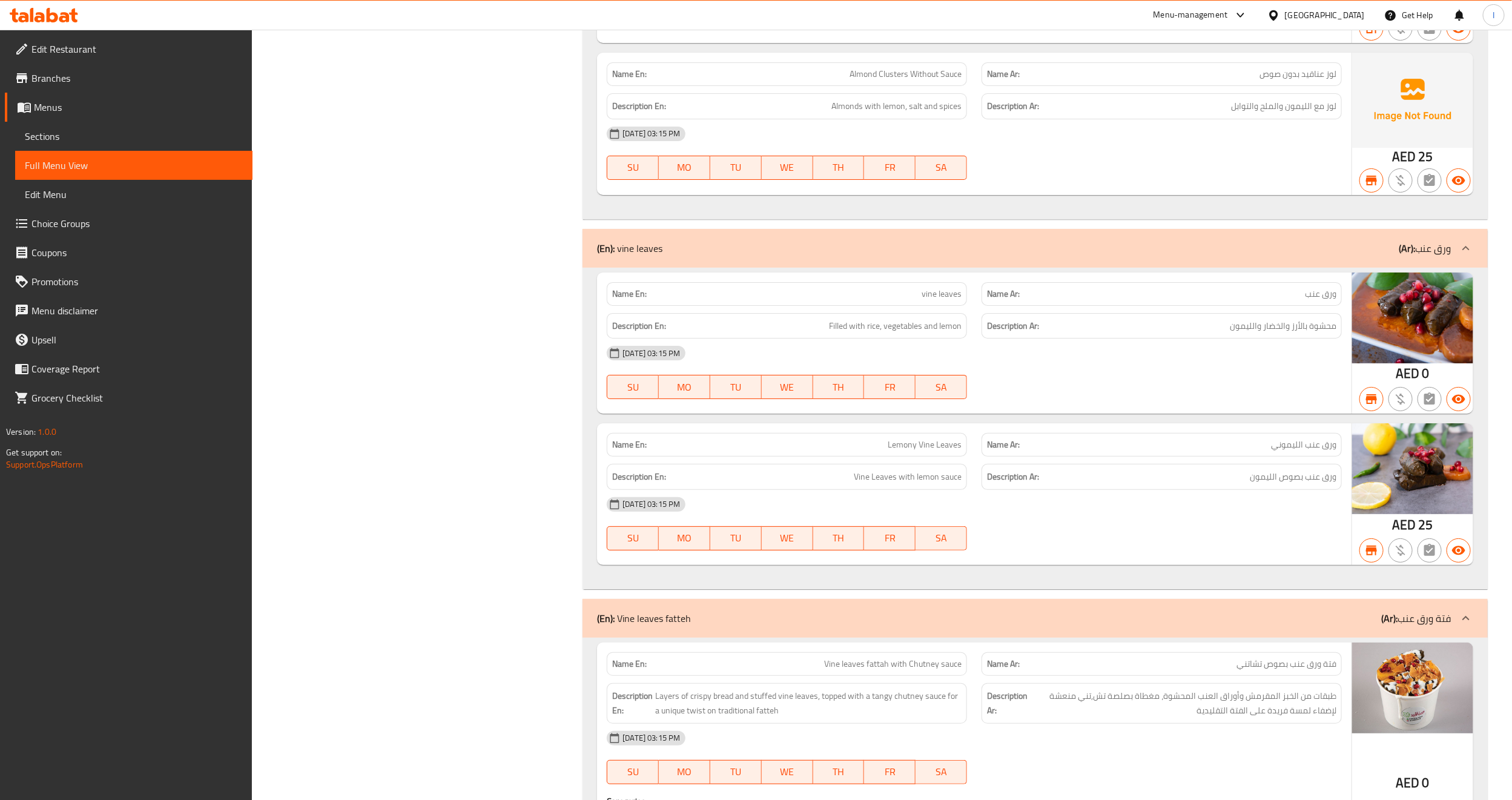
click at [945, 300] on span "vine leaves" at bounding box center [942, 294] width 40 height 13
copy span "vine leaves"
